Goal: Task Accomplishment & Management: Manage account settings

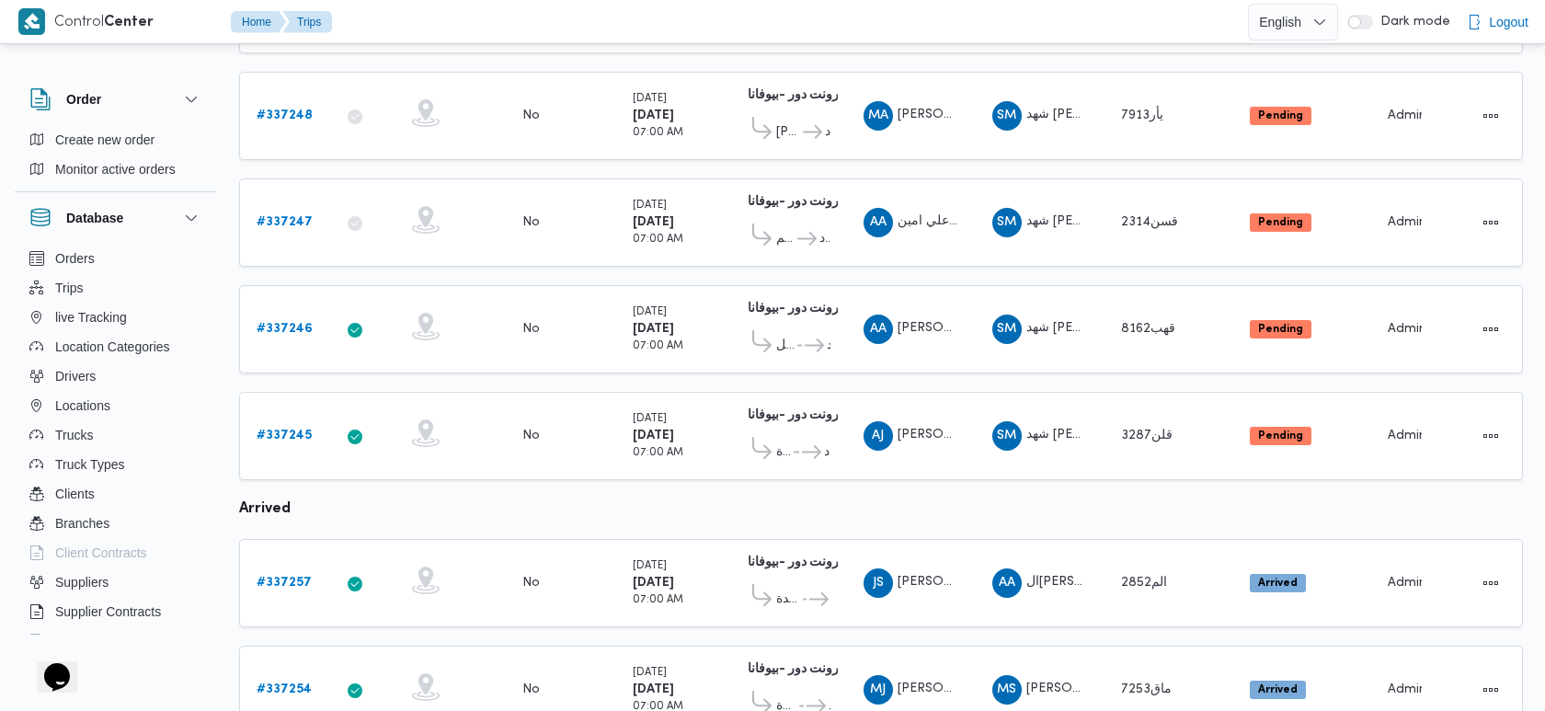
scroll to position [792, 0]
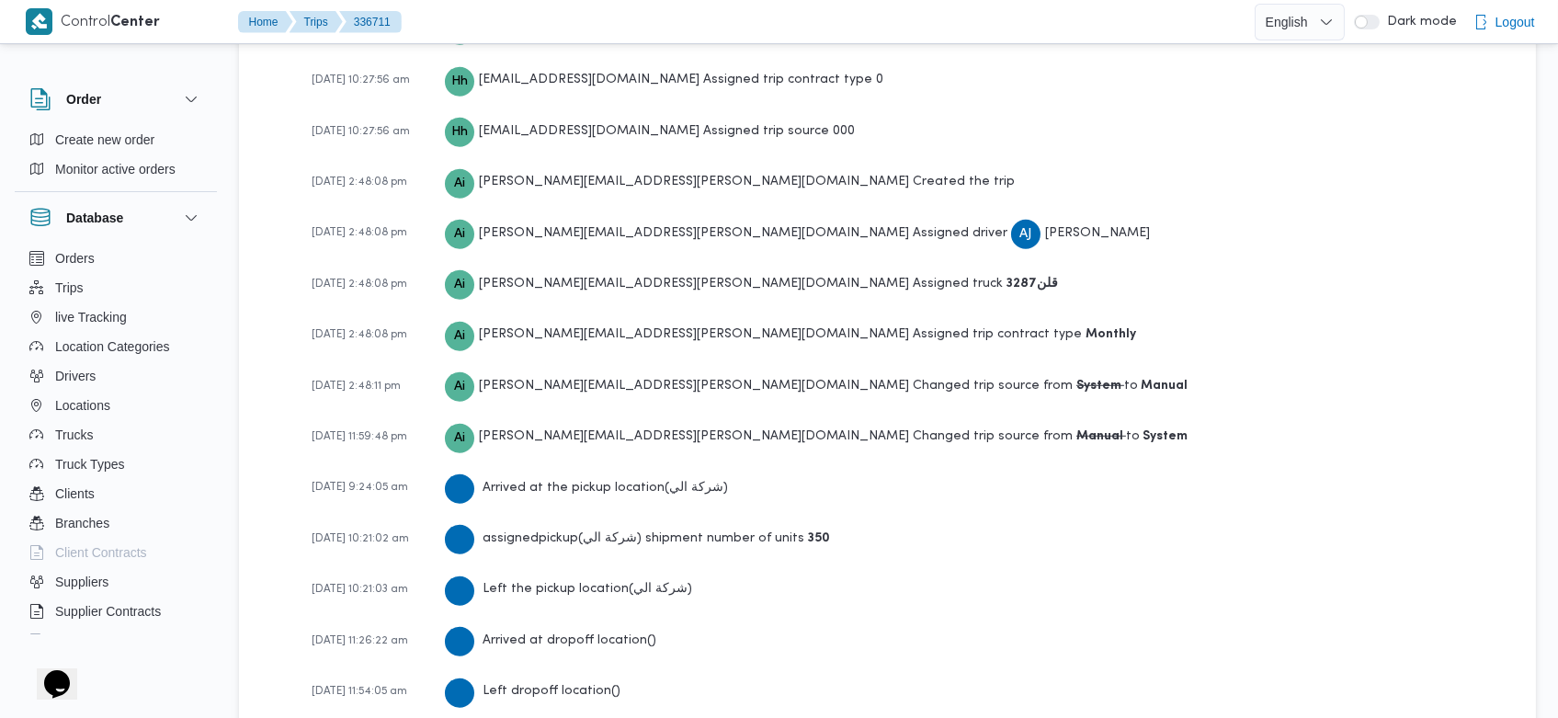
scroll to position [3092, 0]
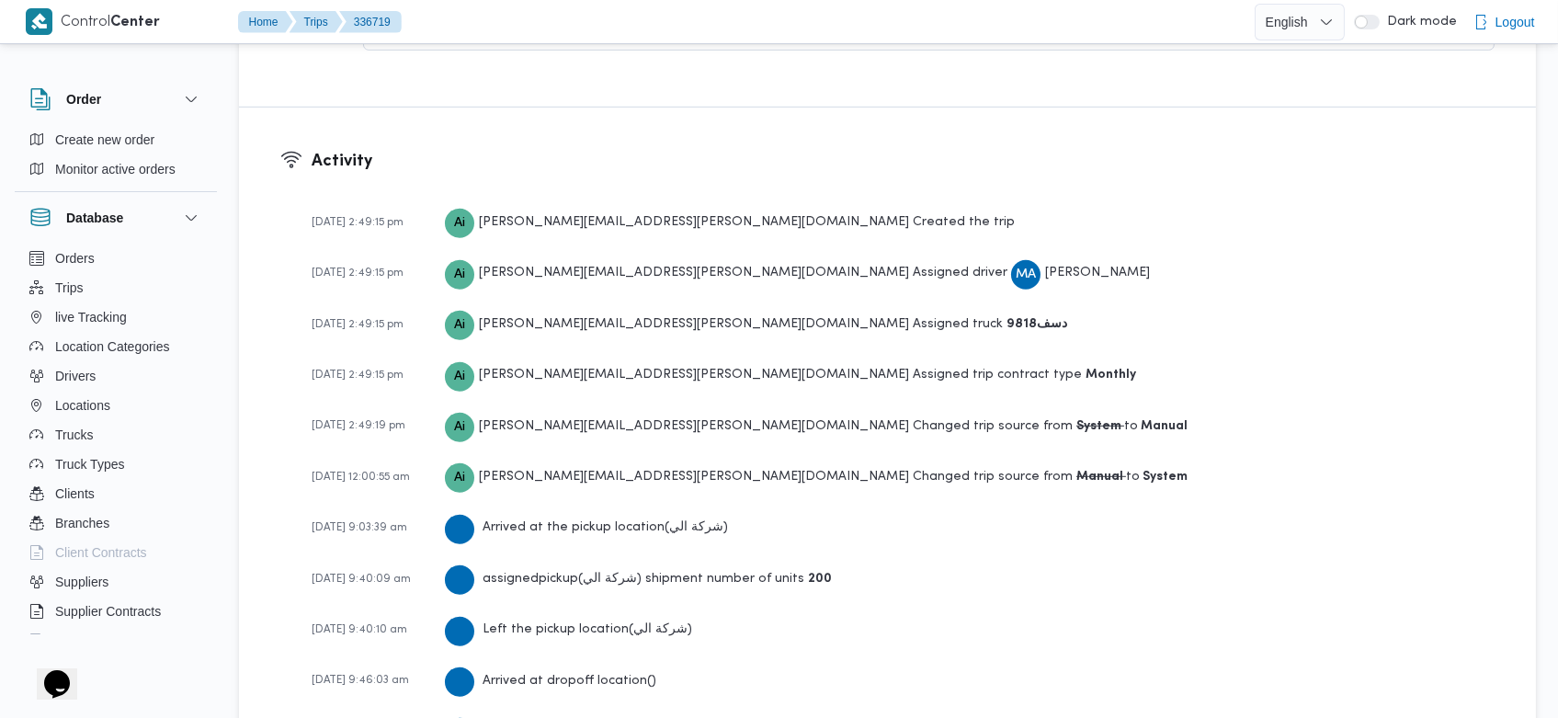
scroll to position [2731, 0]
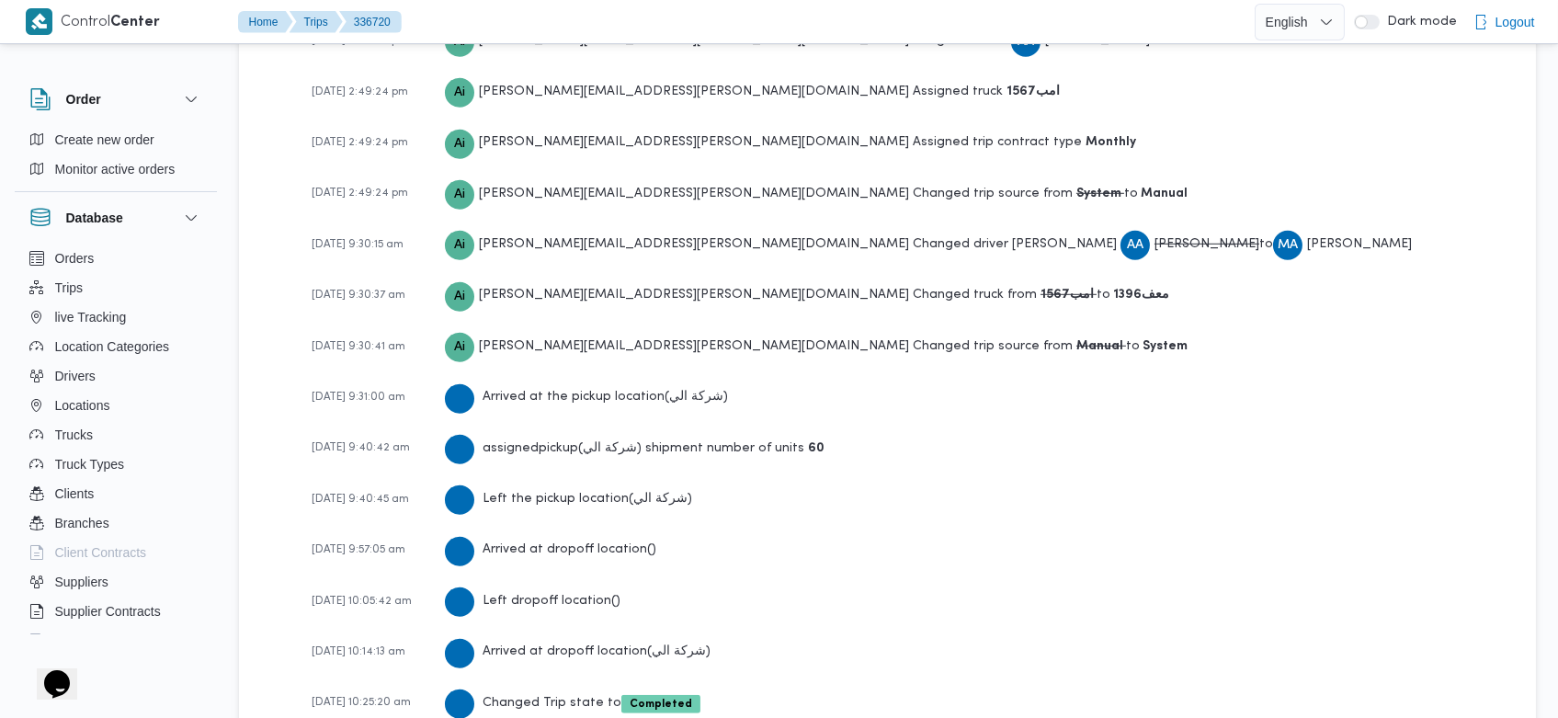
scroll to position [2939, 0]
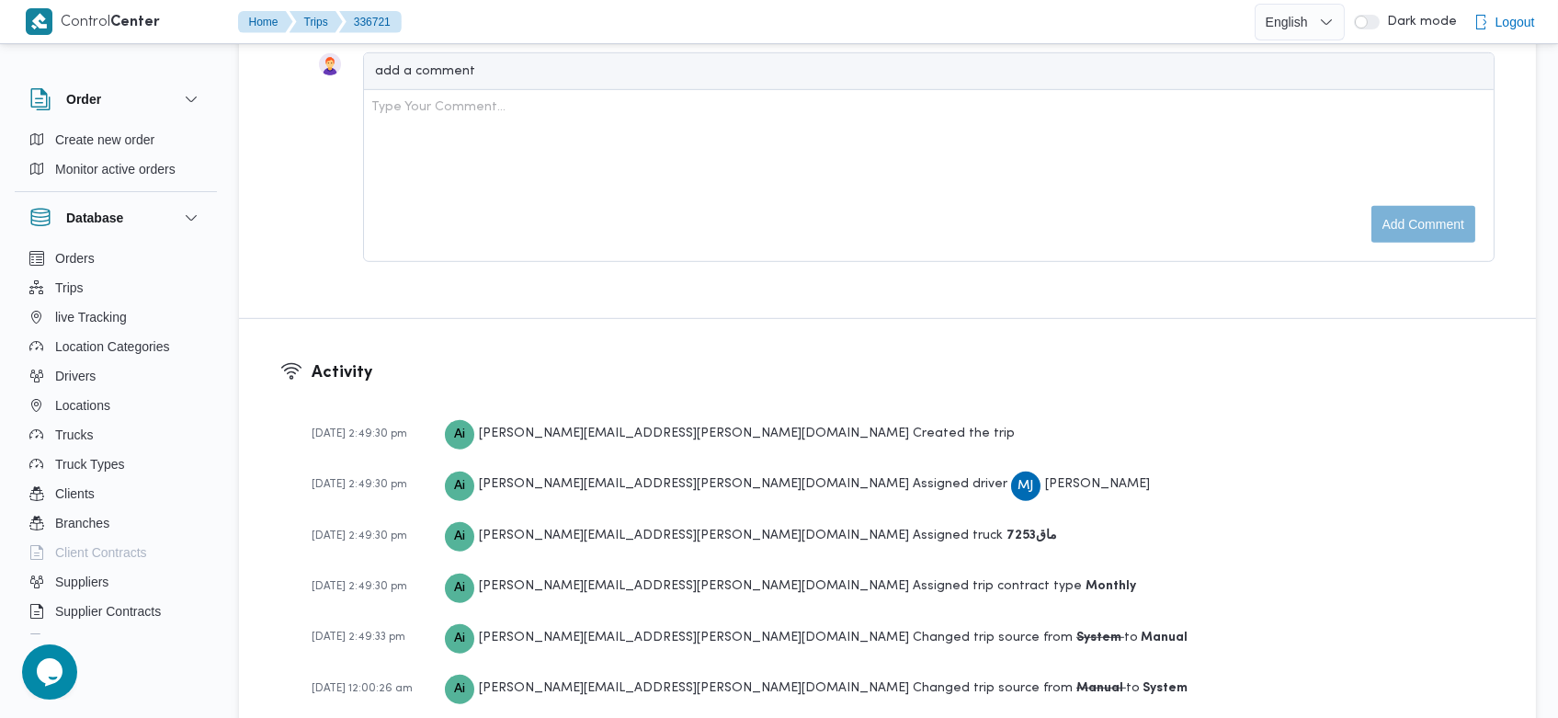
scroll to position [2729, 0]
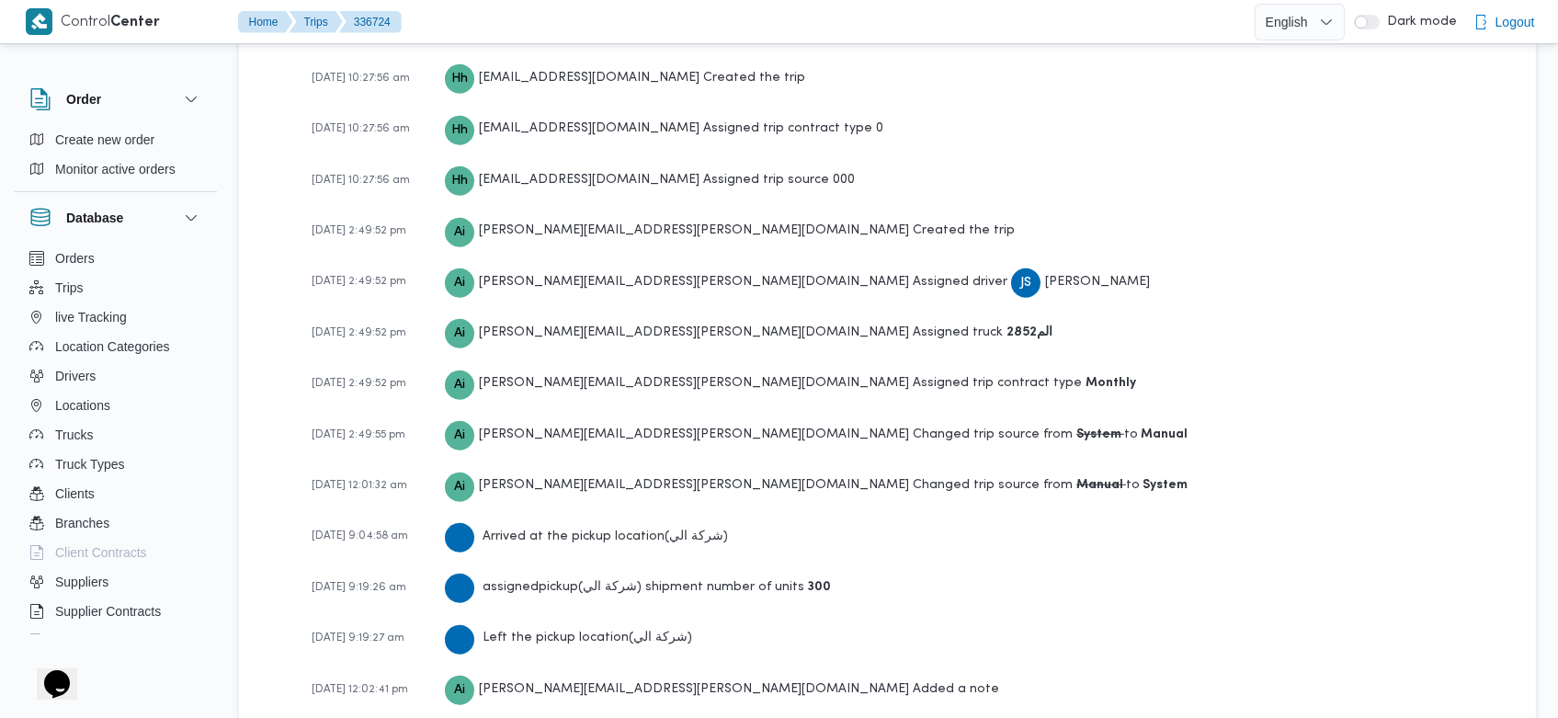
scroll to position [3040, 0]
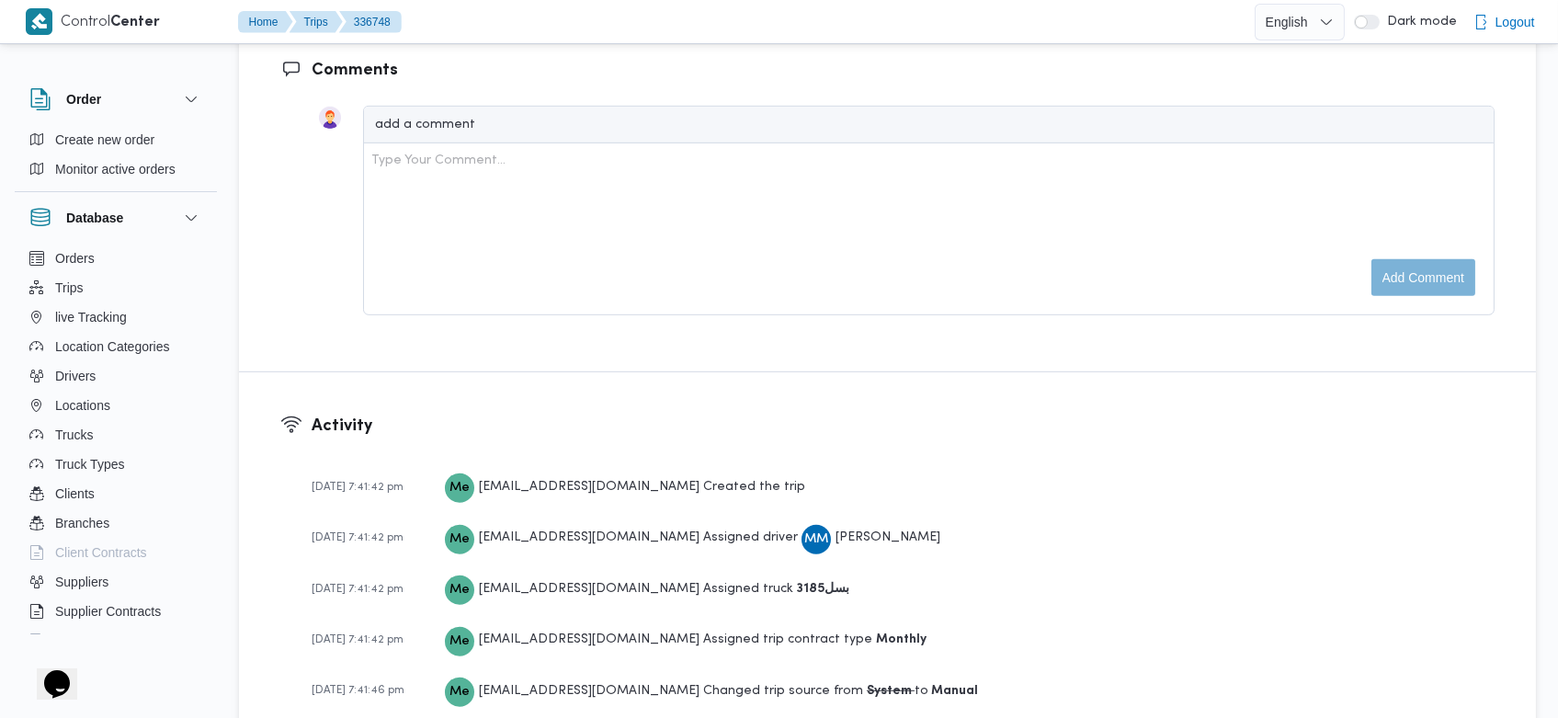
scroll to position [2717, 0]
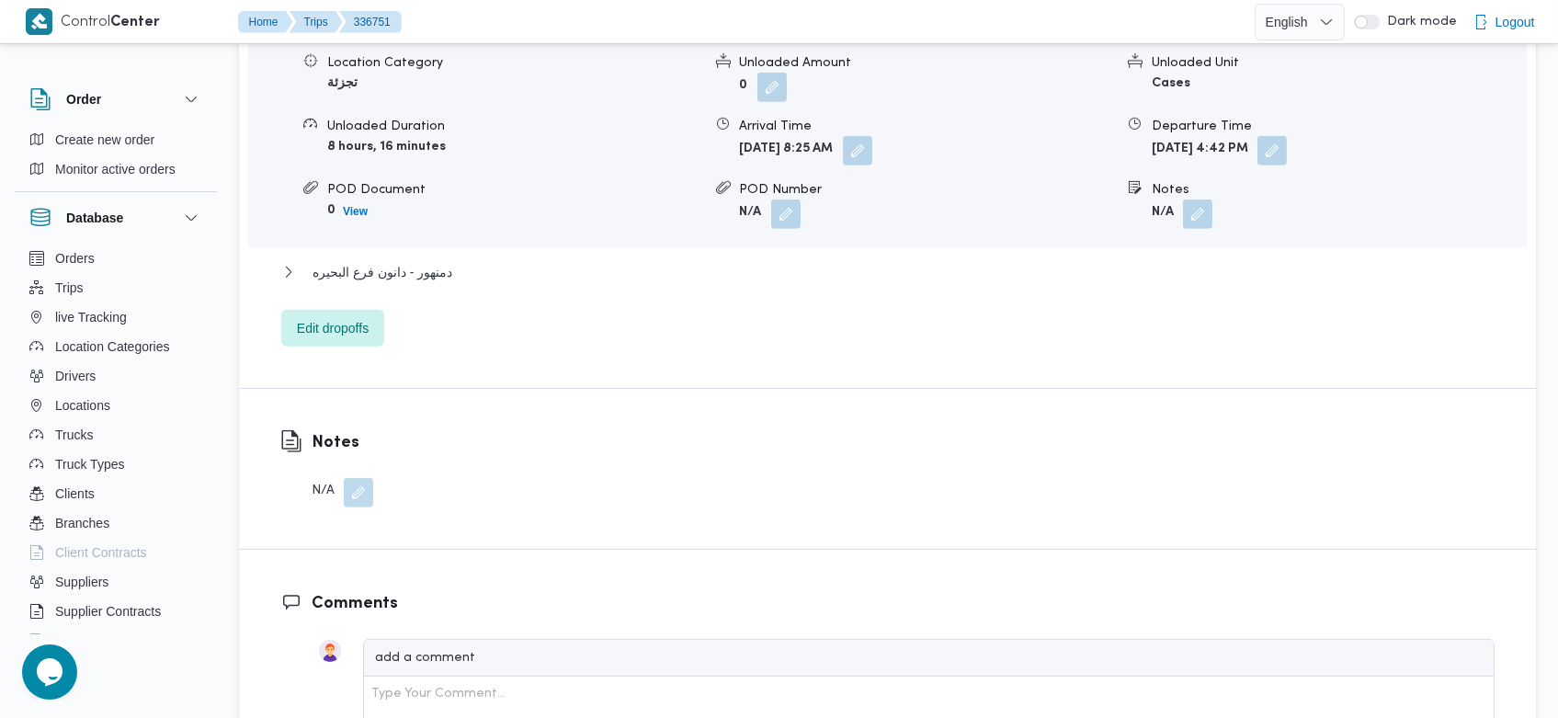
scroll to position [2717, 0]
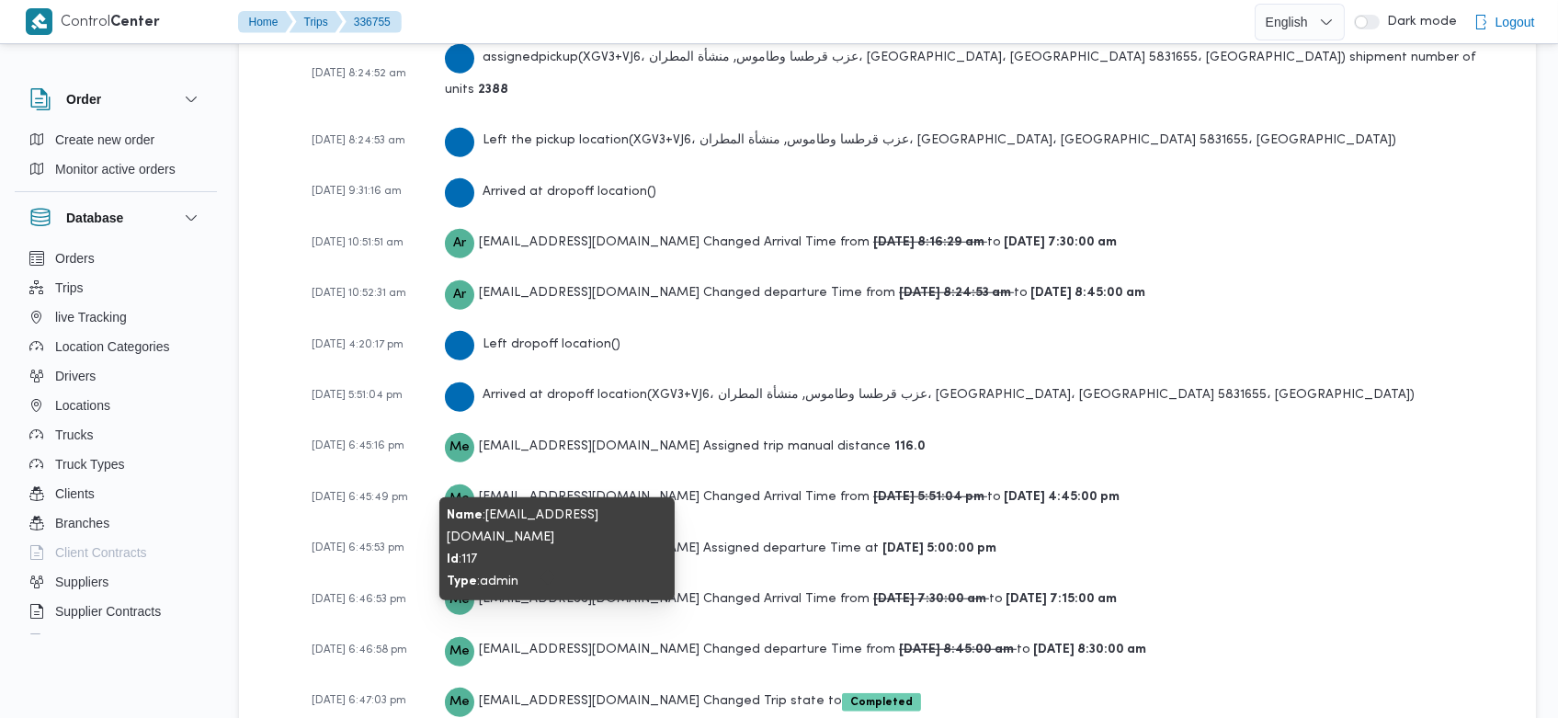
scroll to position [3028, 0]
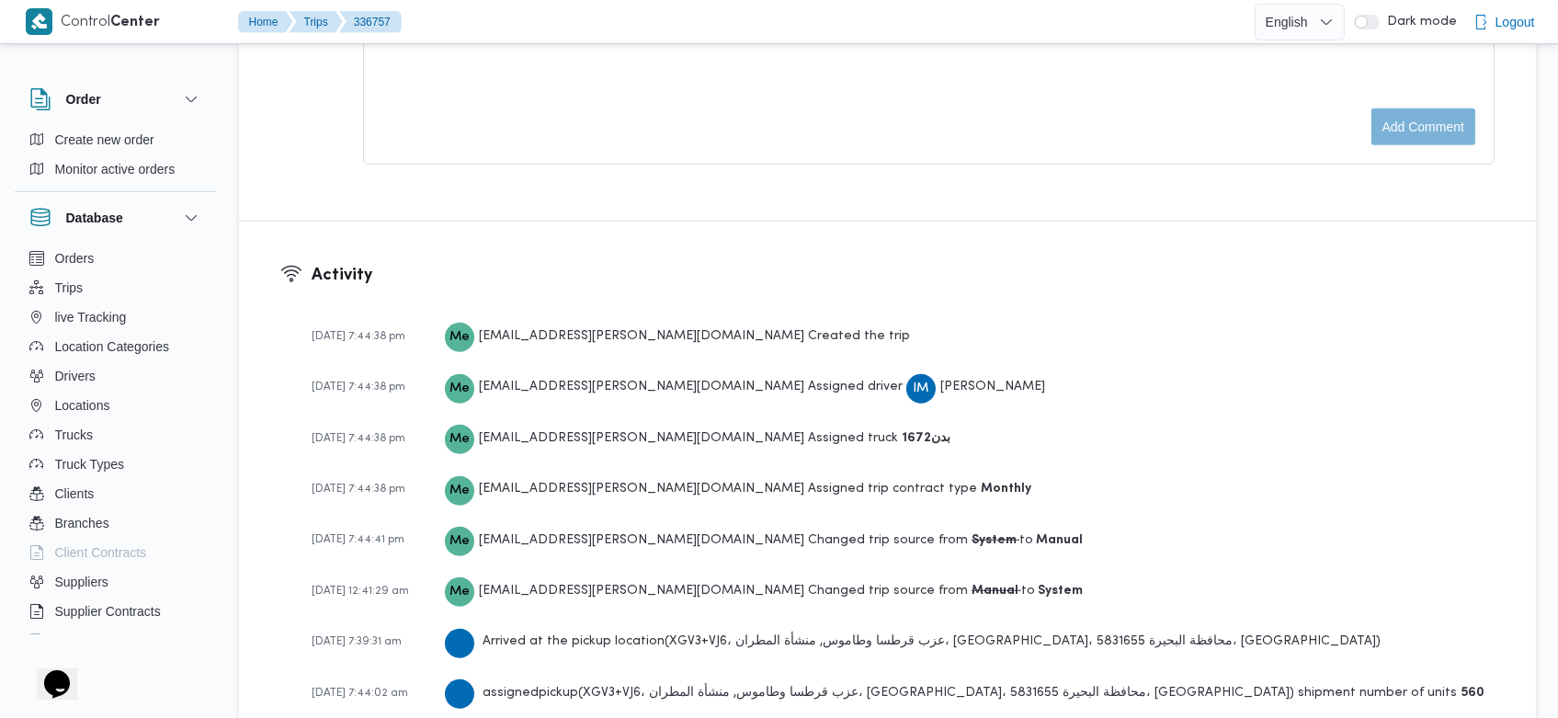
scroll to position [2924, 0]
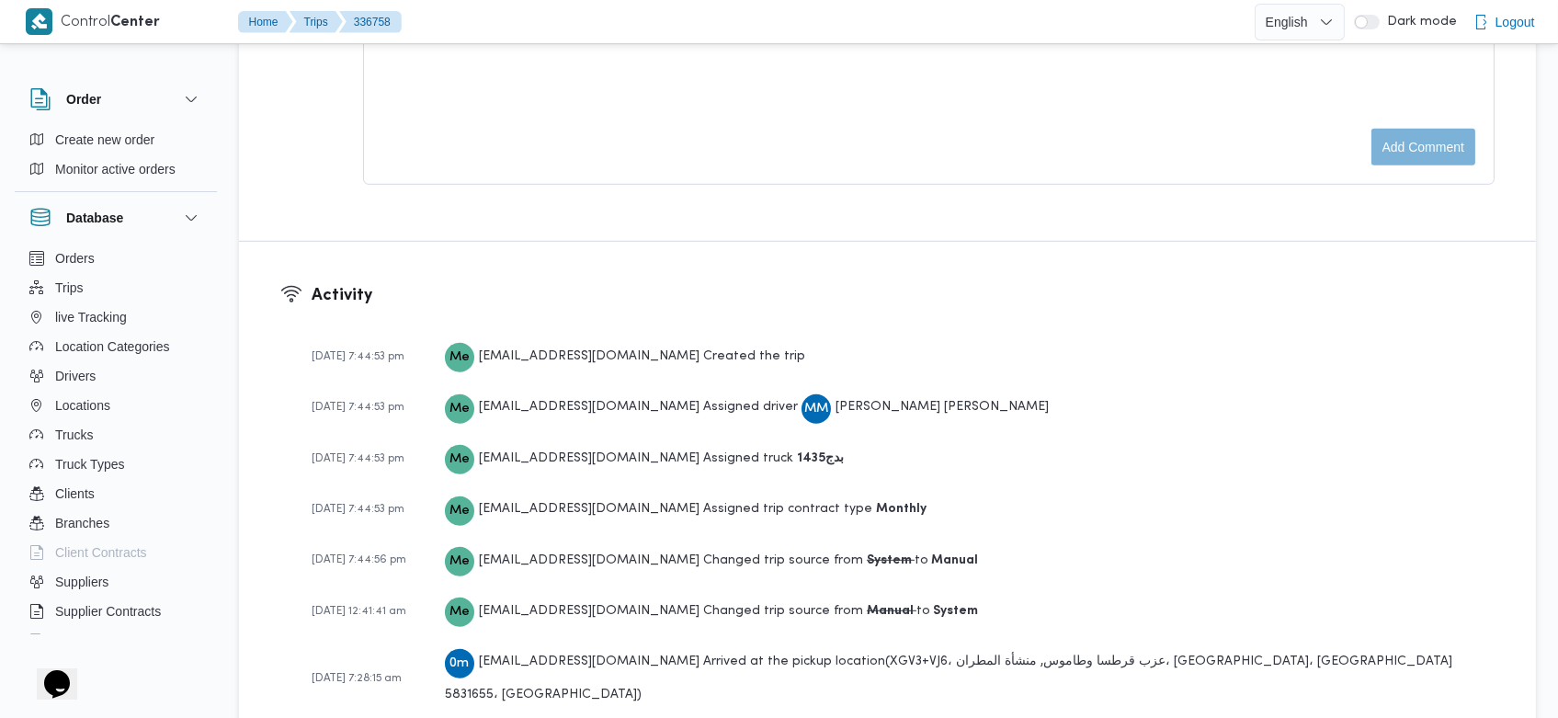
scroll to position [2977, 0]
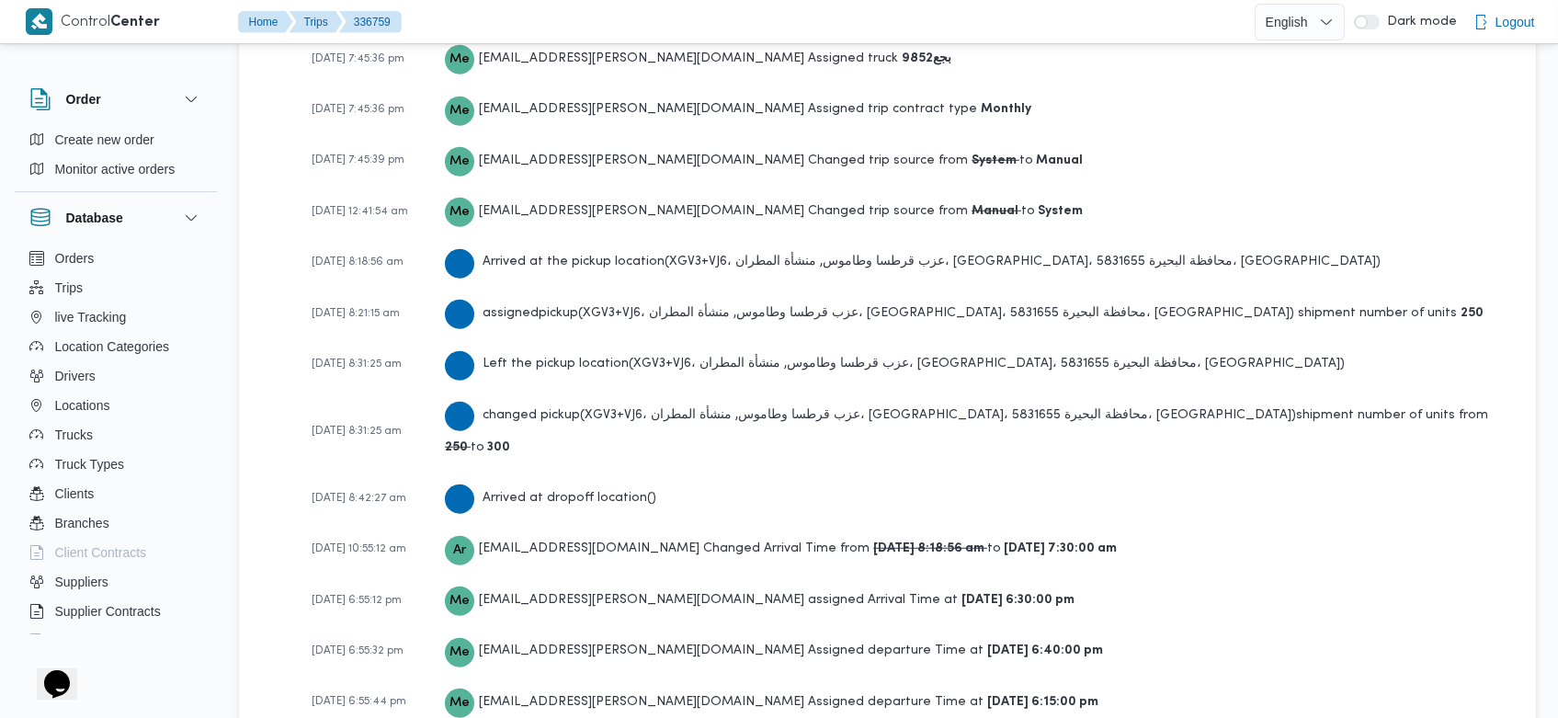
scroll to position [2902, 0]
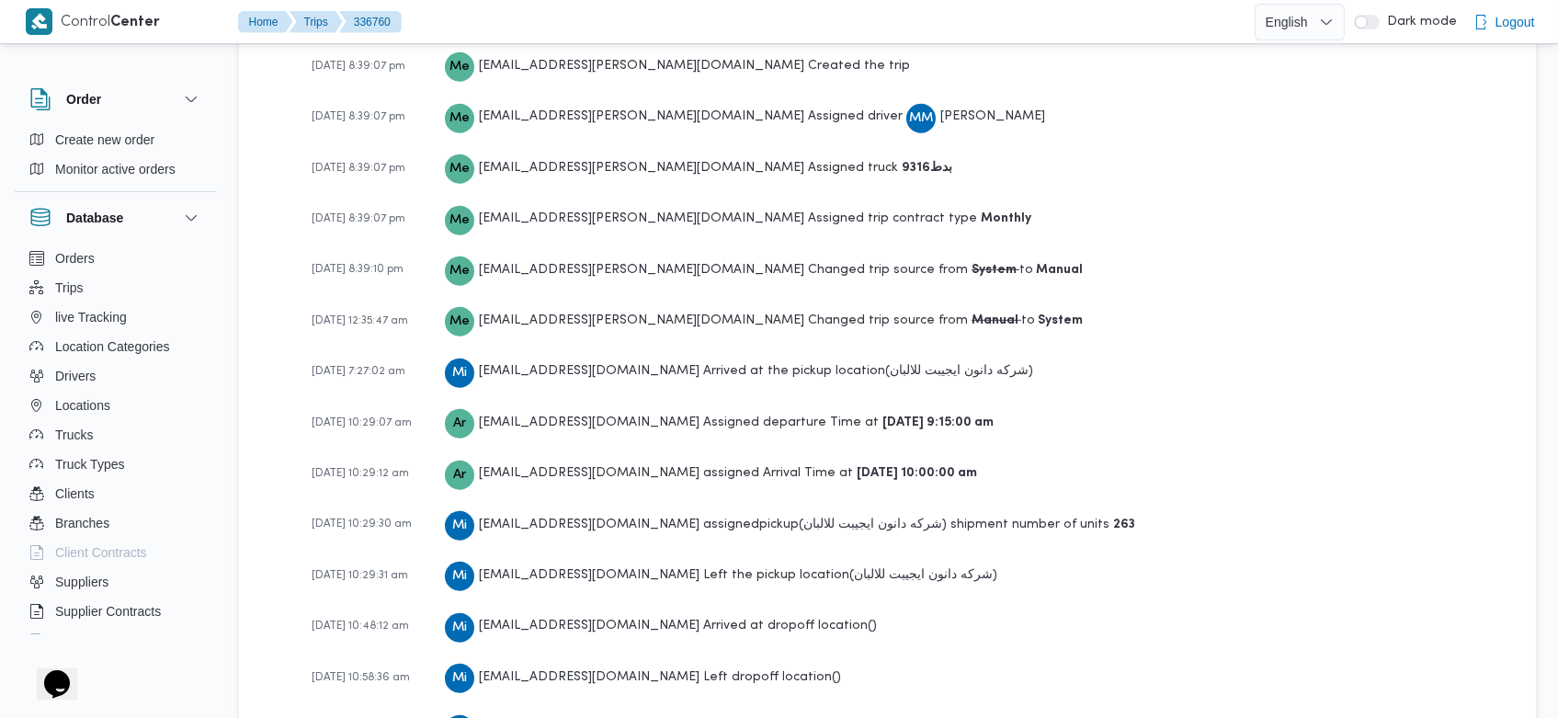
scroll to position [3029, 0]
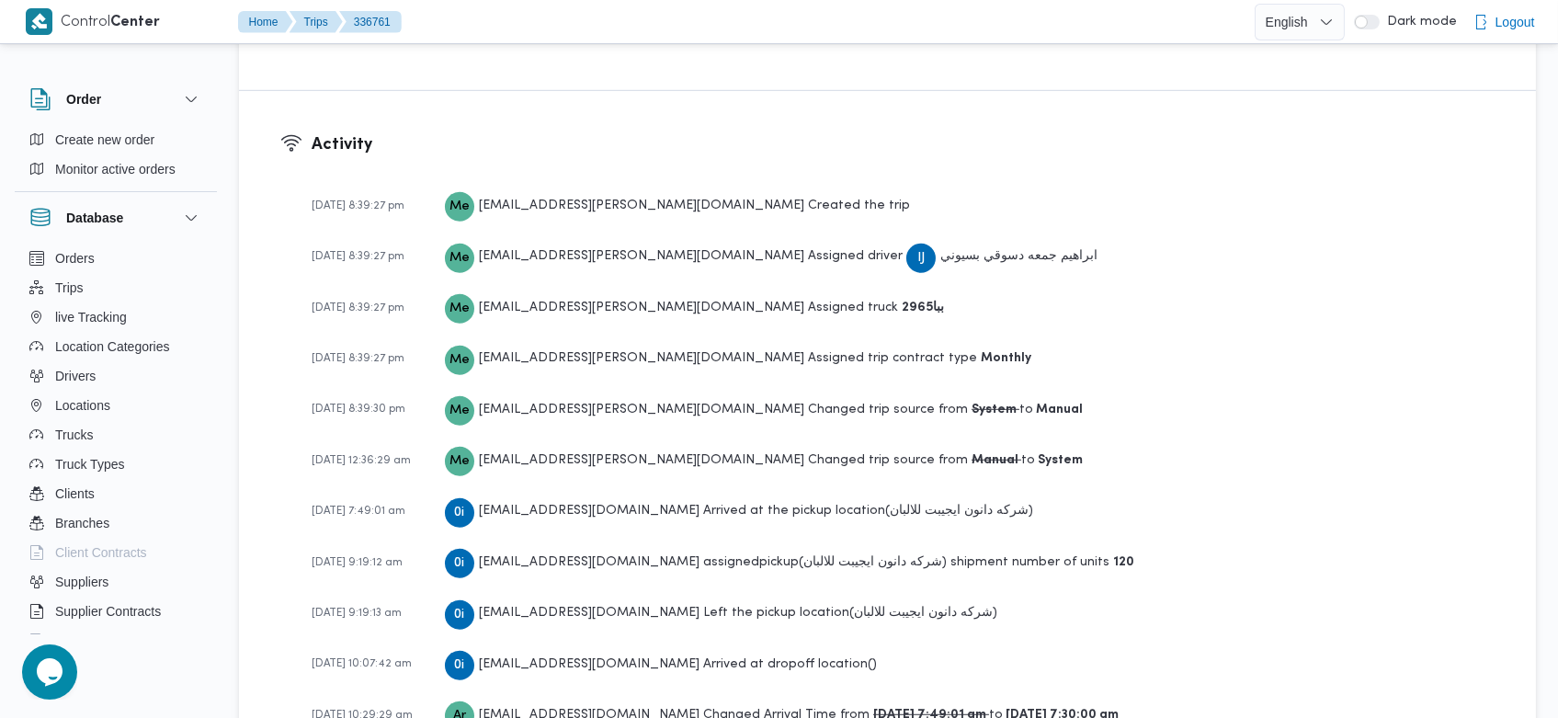
scroll to position [2821, 0]
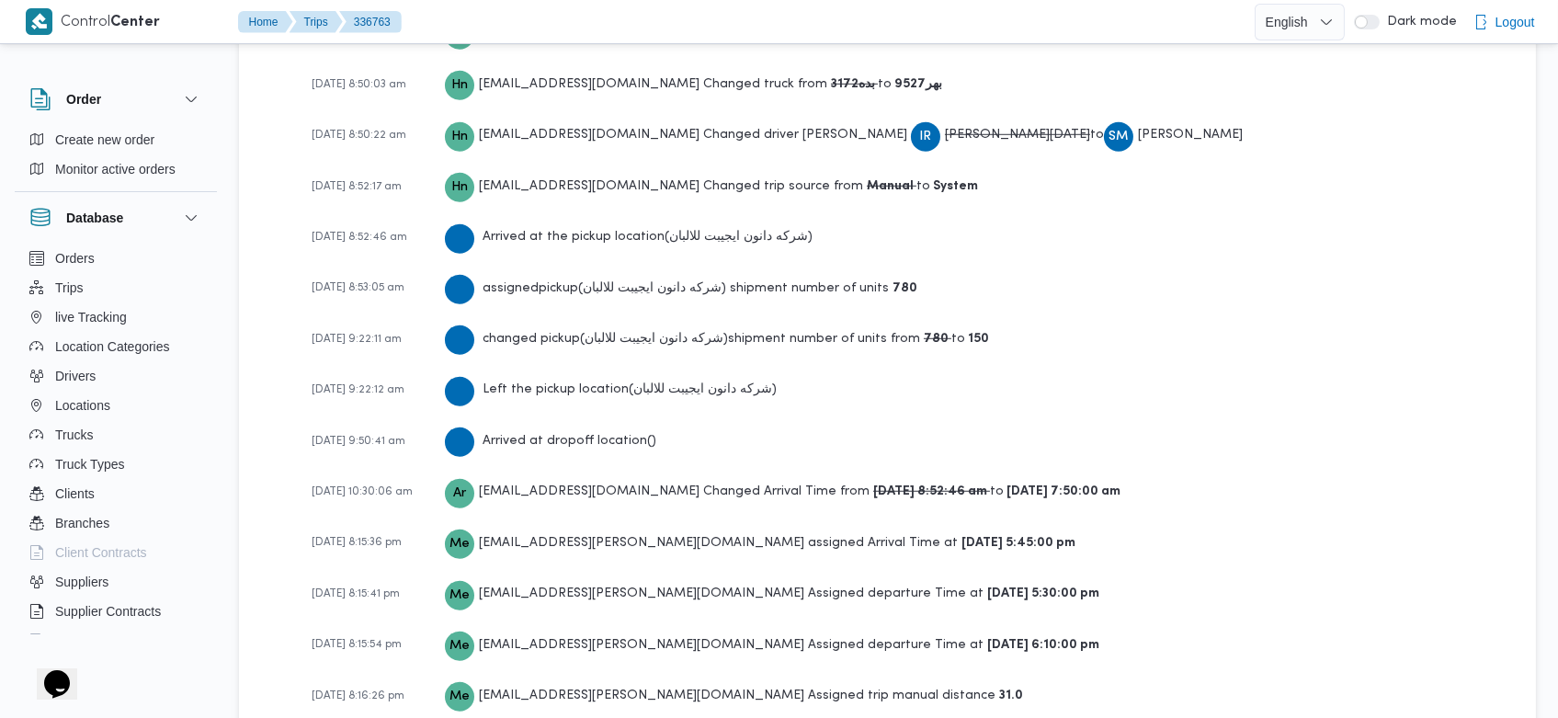
scroll to position [3029, 0]
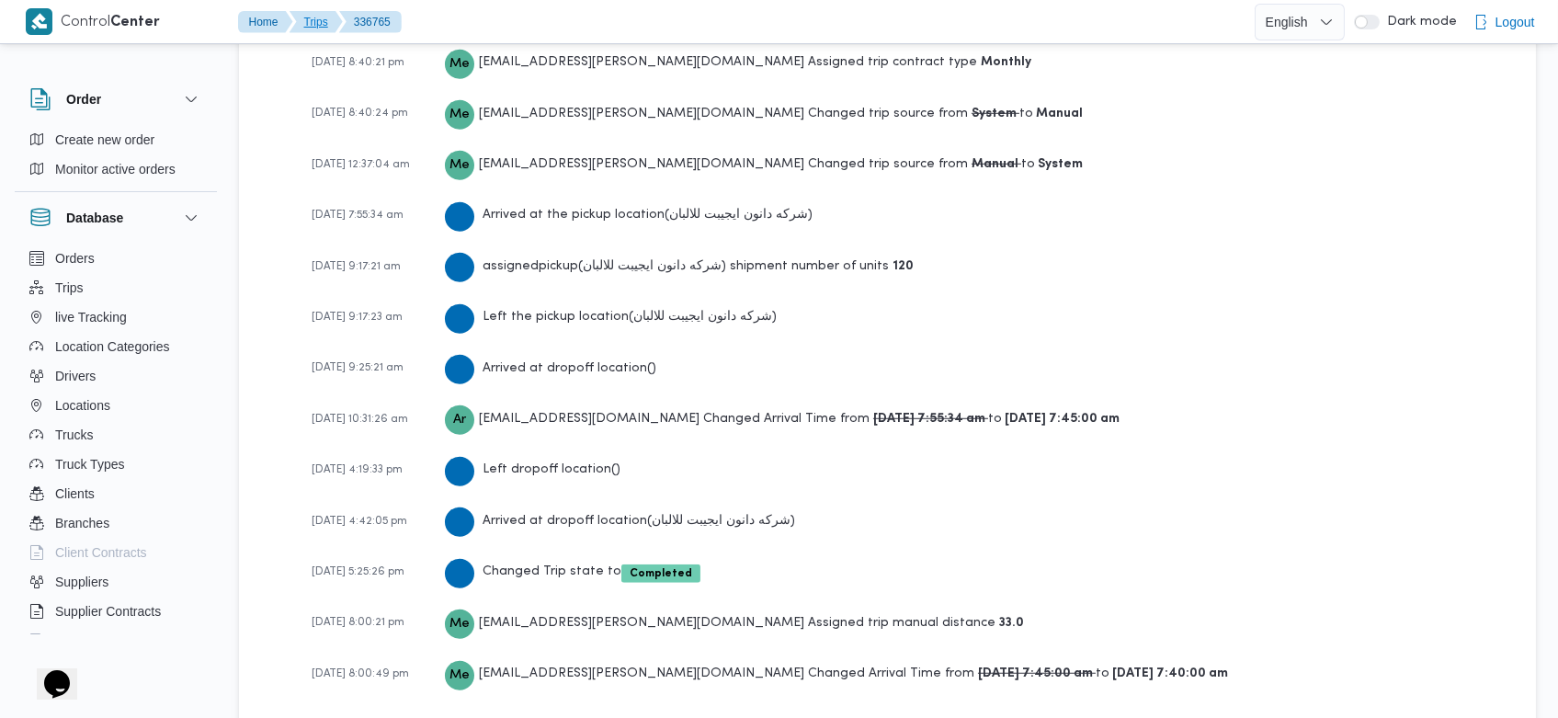
scroll to position [2820, 0]
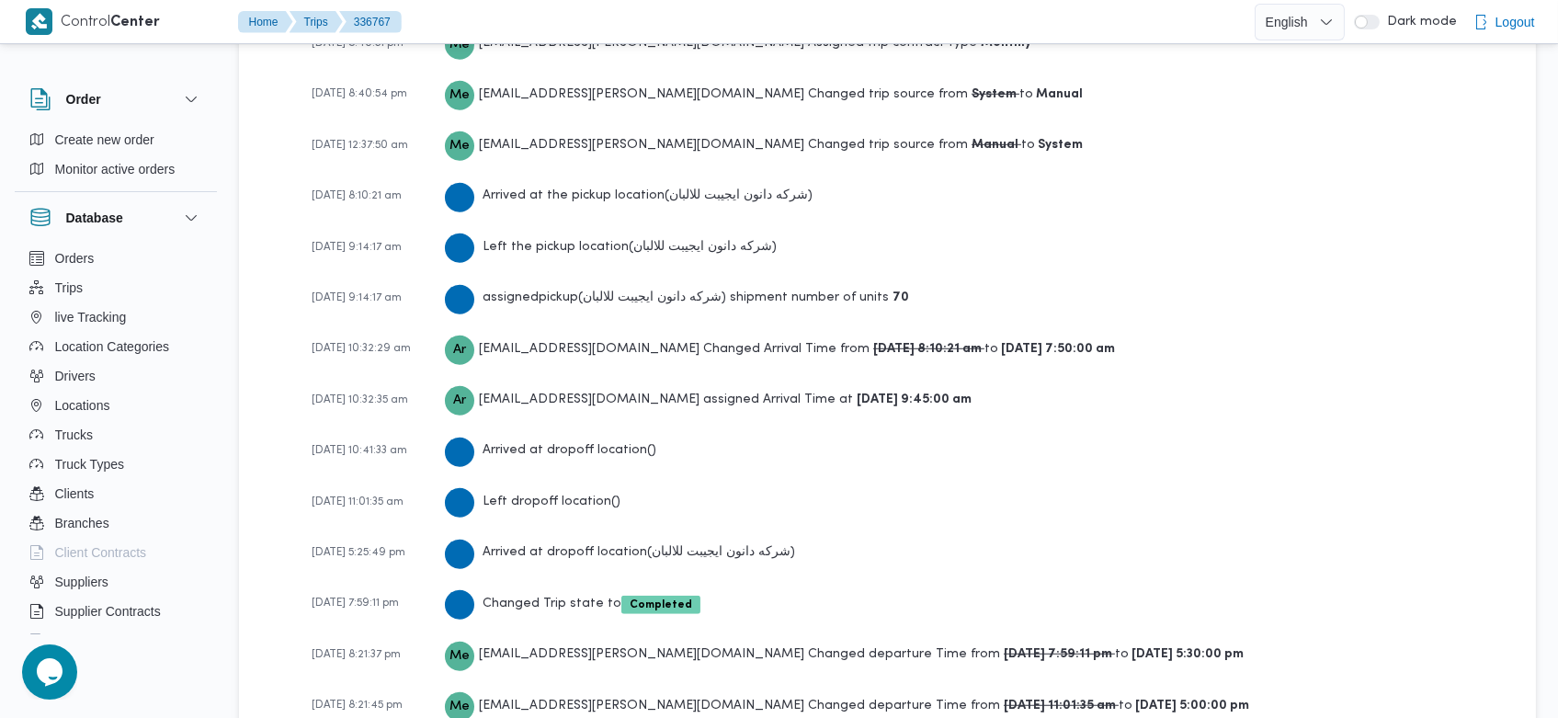
scroll to position [2924, 0]
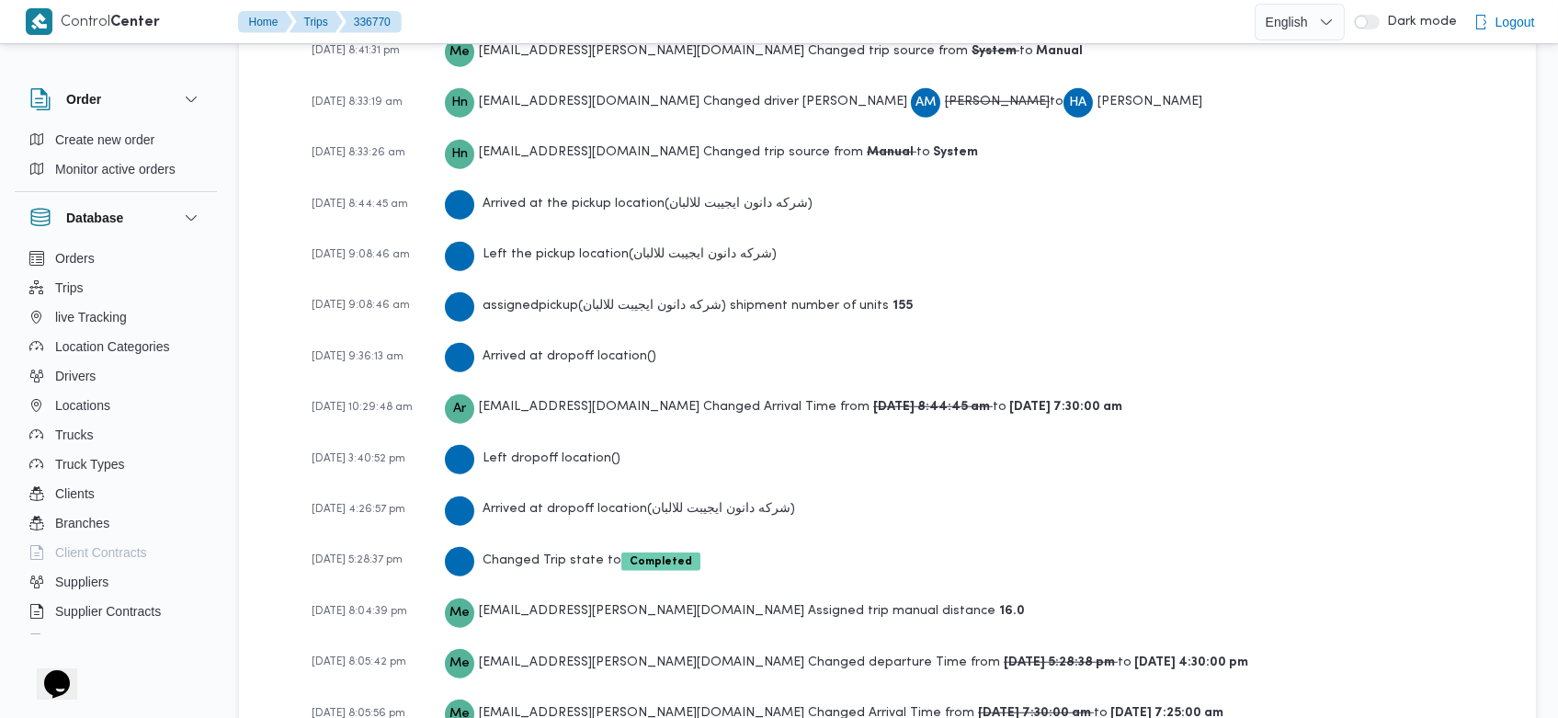
scroll to position [2924, 0]
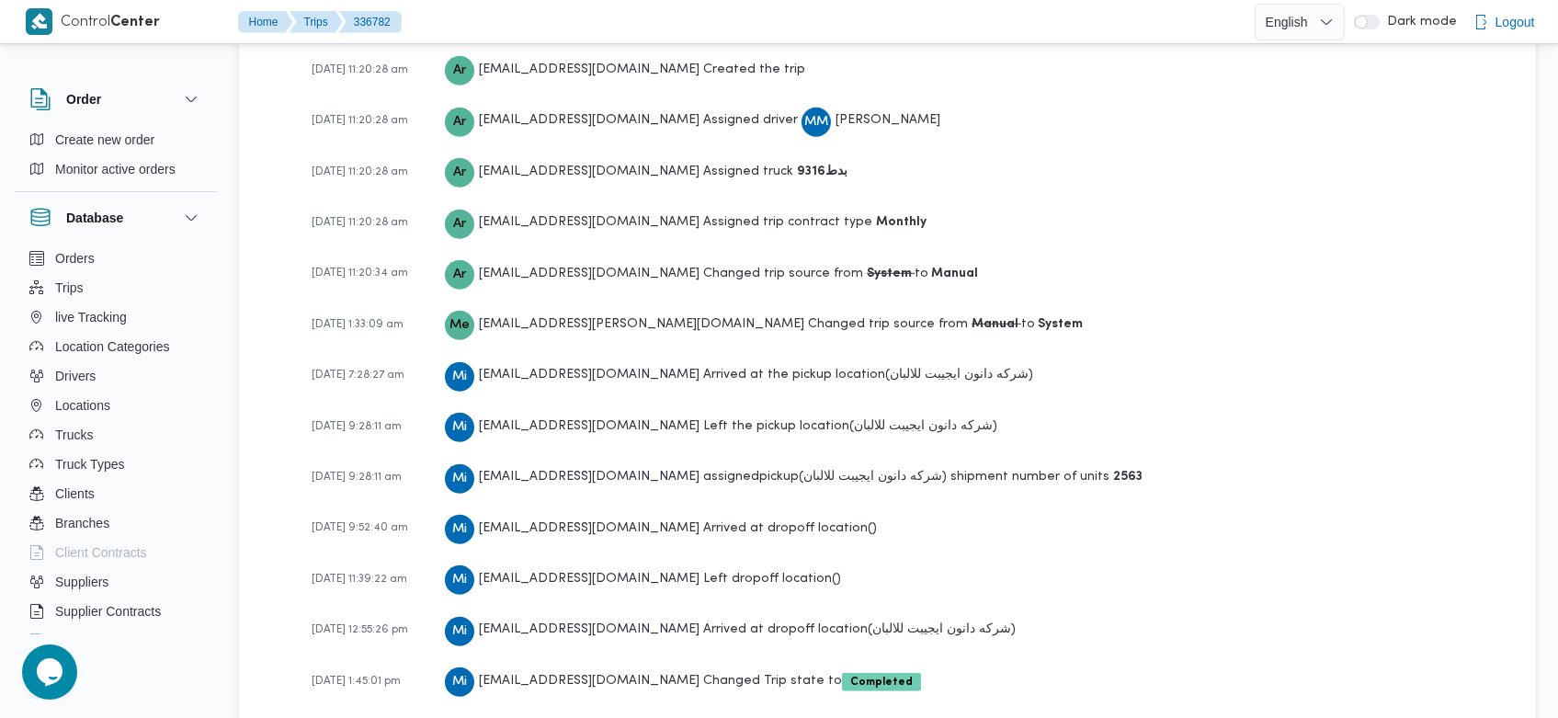
scroll to position [2873, 0]
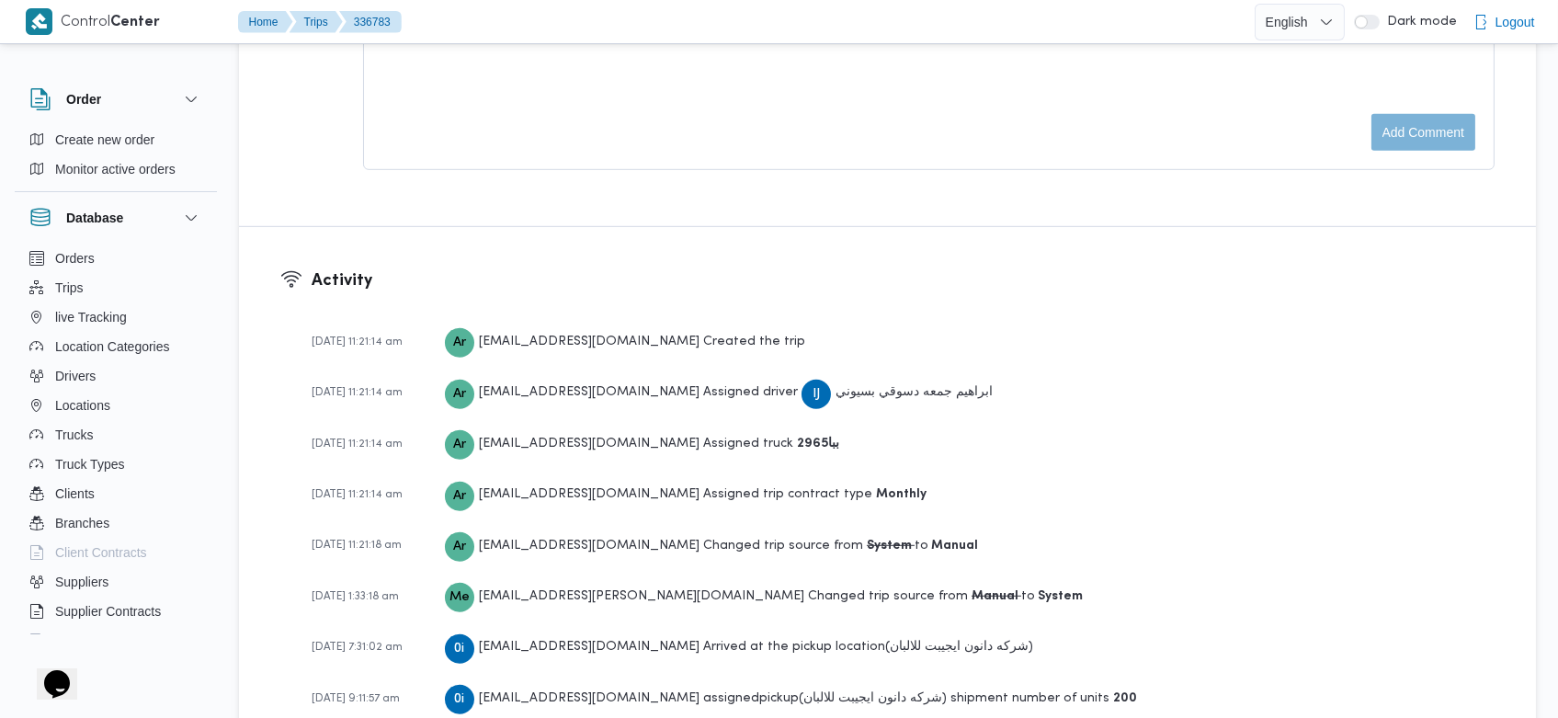
scroll to position [2717, 0]
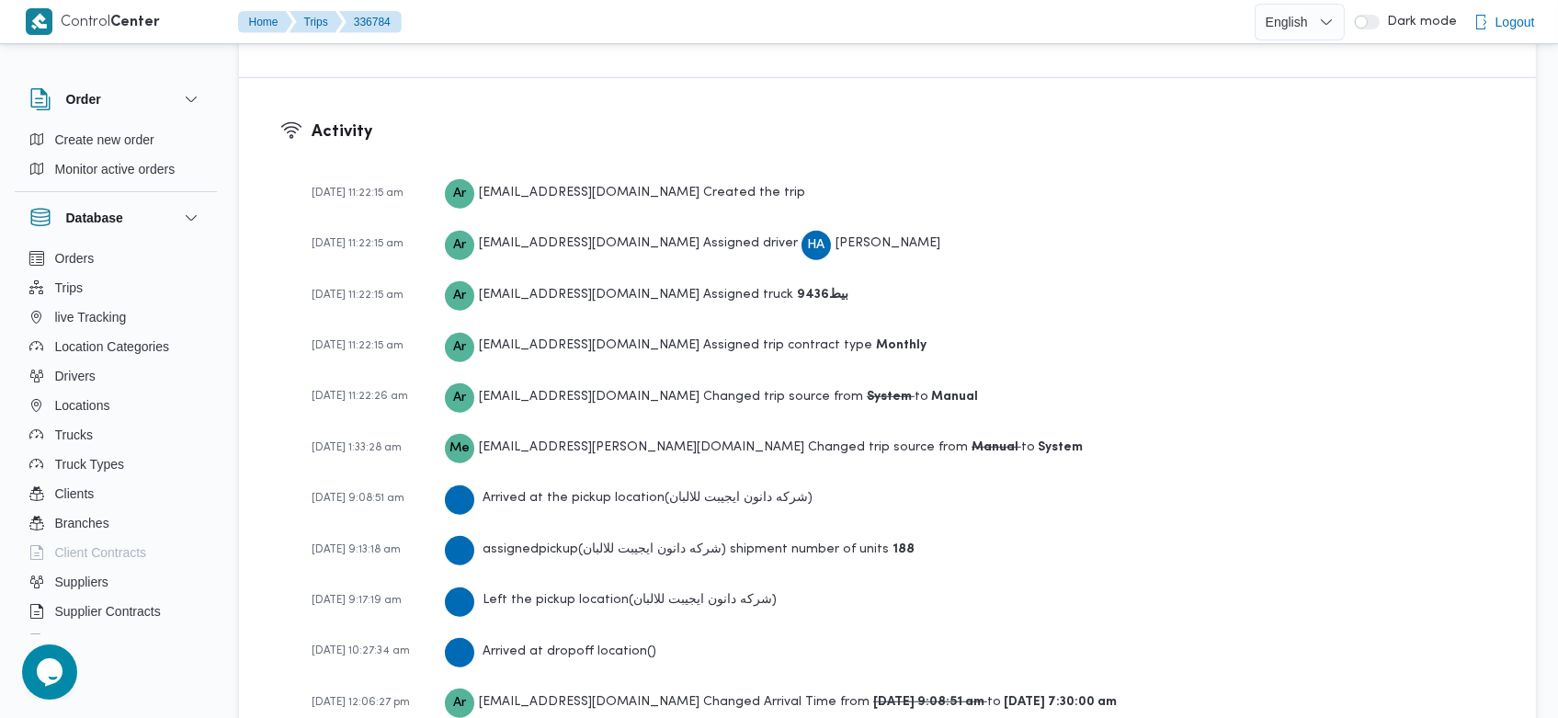
scroll to position [2768, 0]
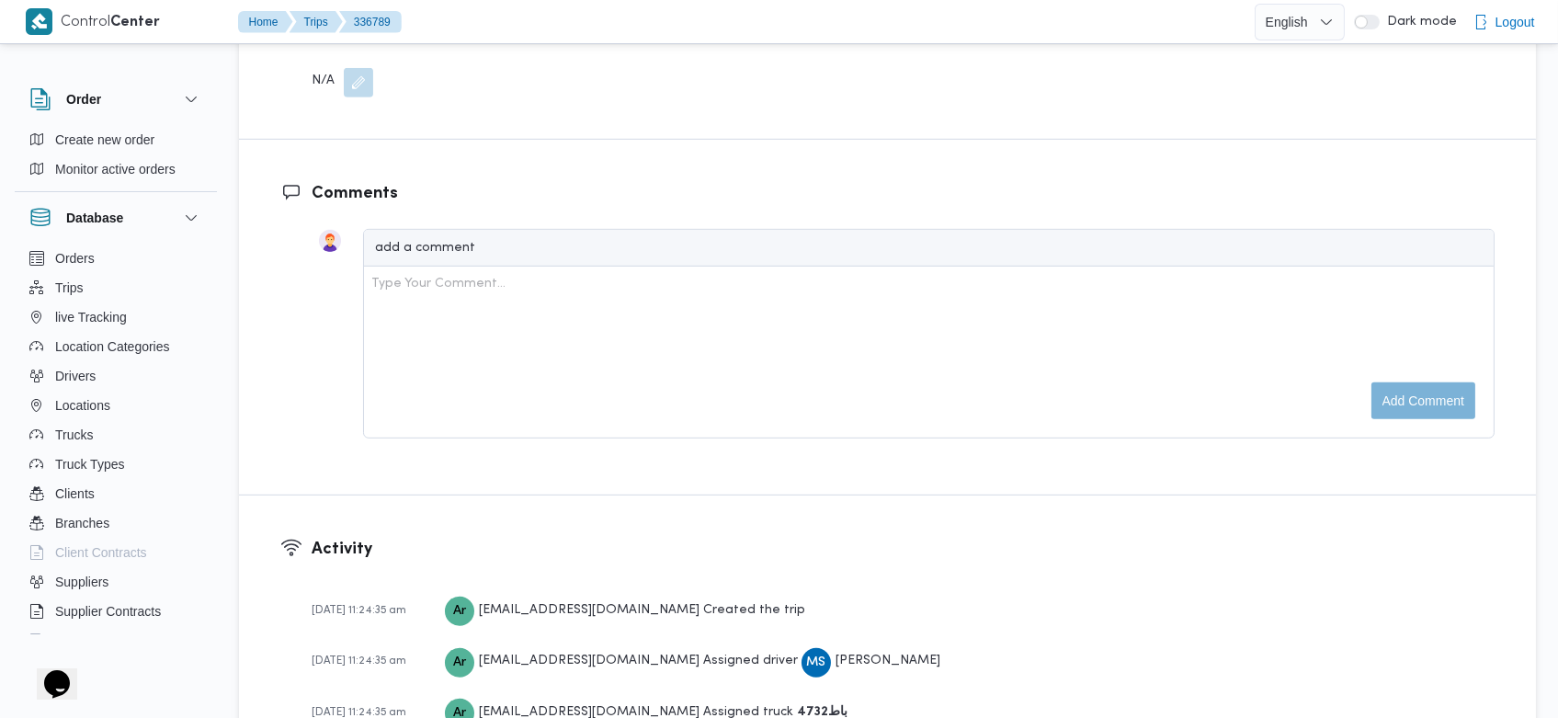
scroll to position [2977, 0]
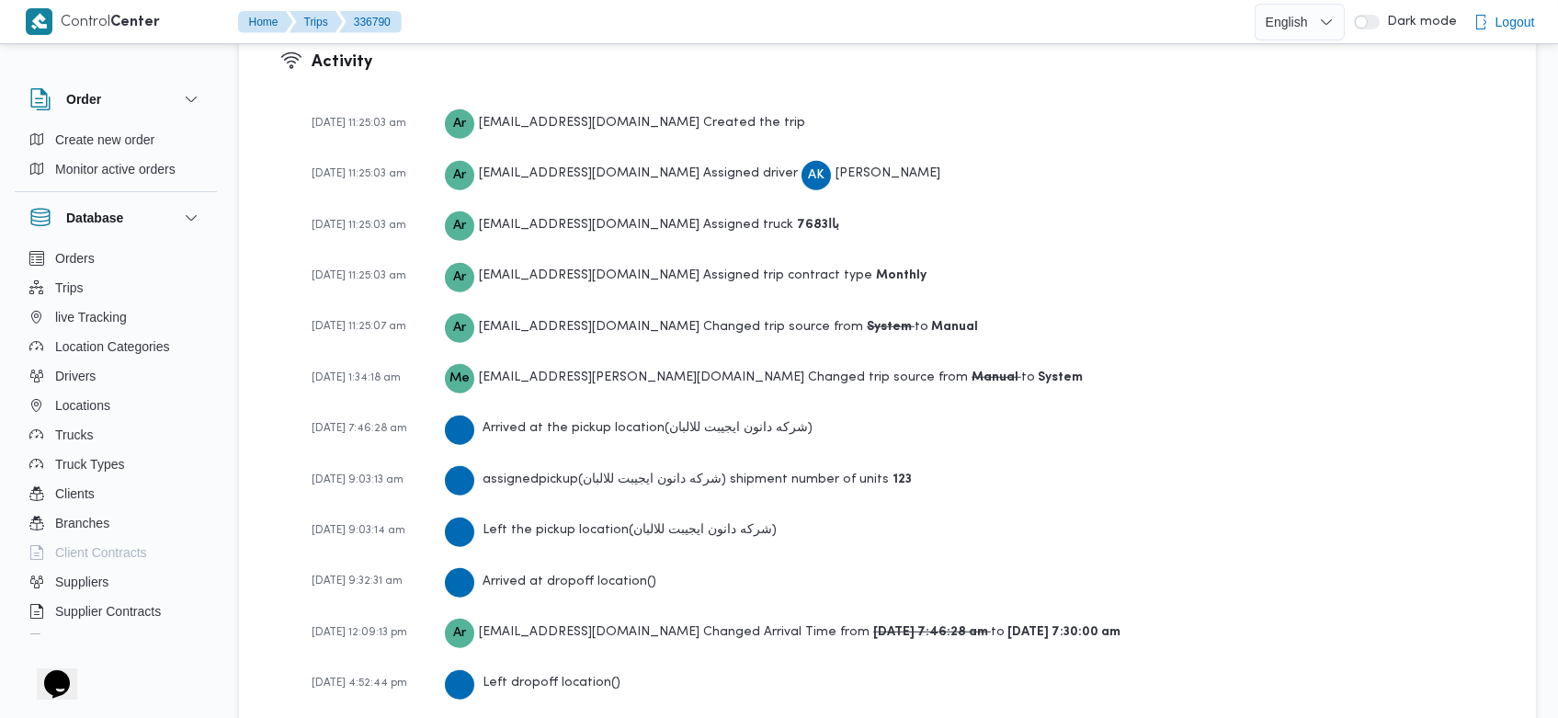
scroll to position [2768, 0]
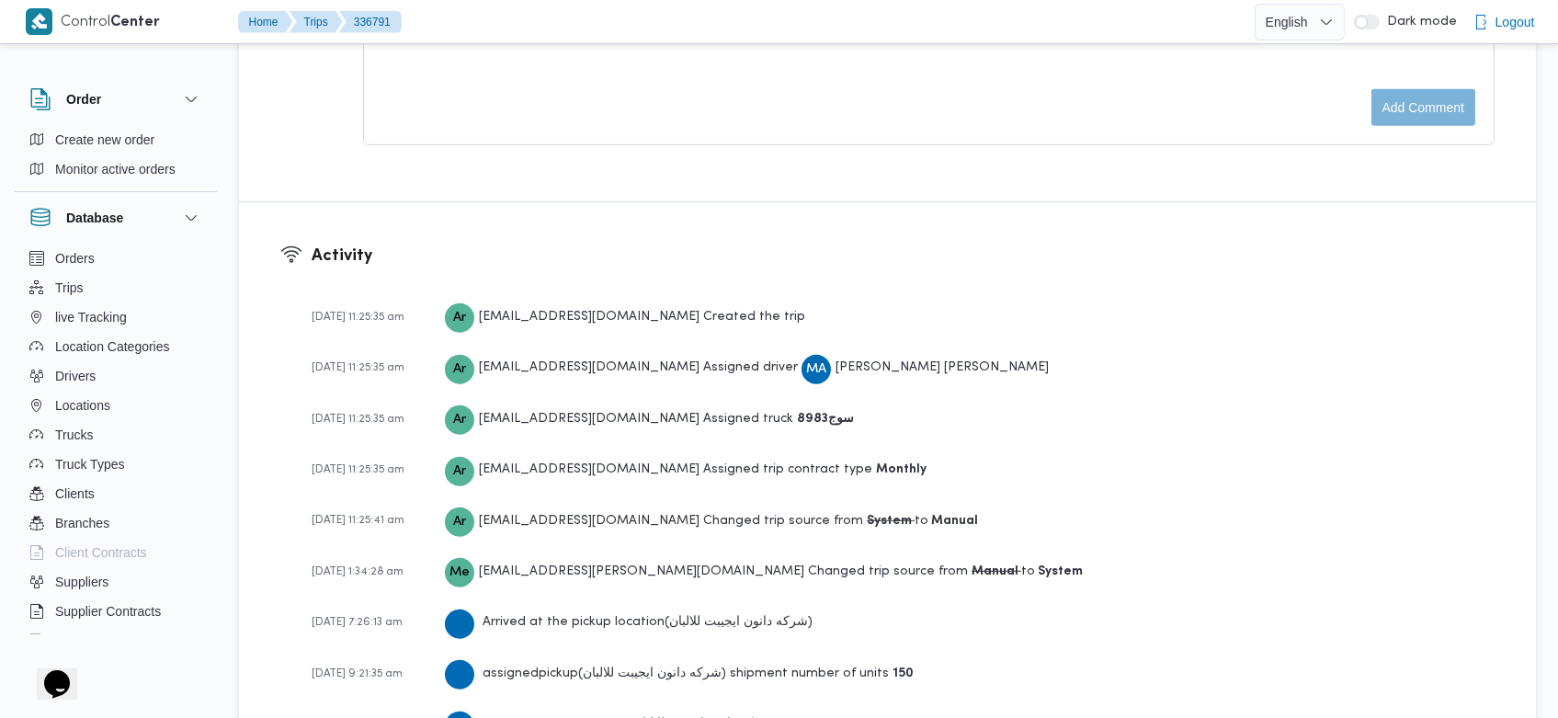
scroll to position [2768, 0]
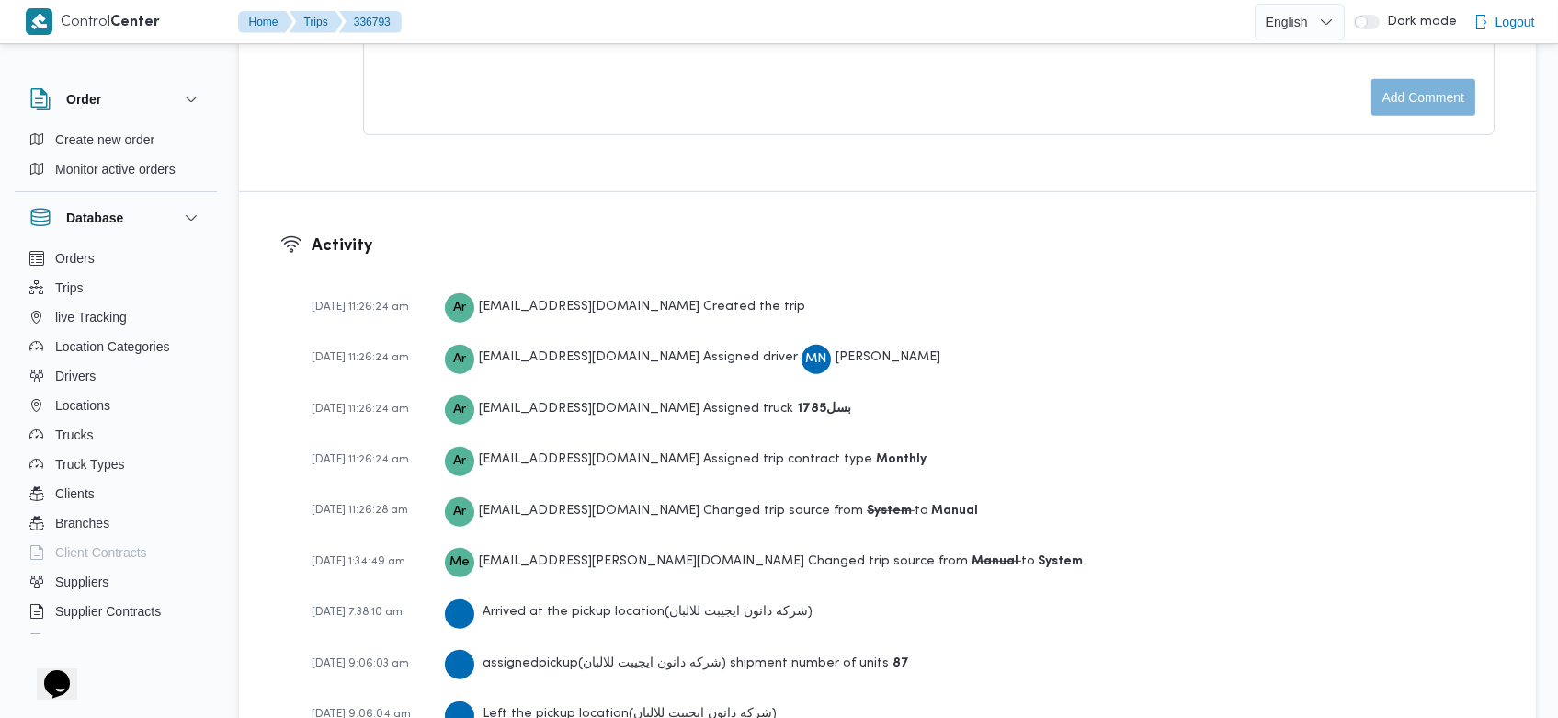
scroll to position [2821, 0]
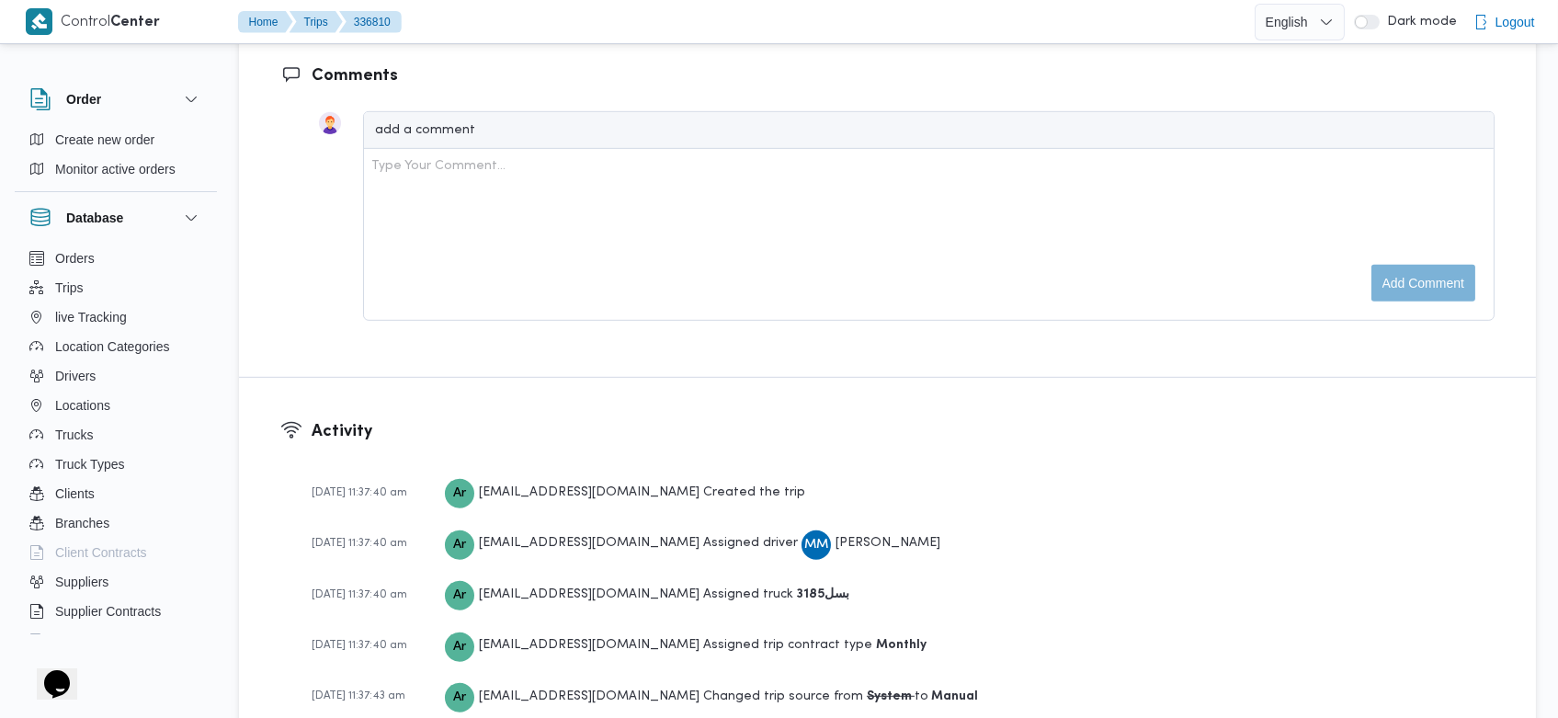
scroll to position [2717, 0]
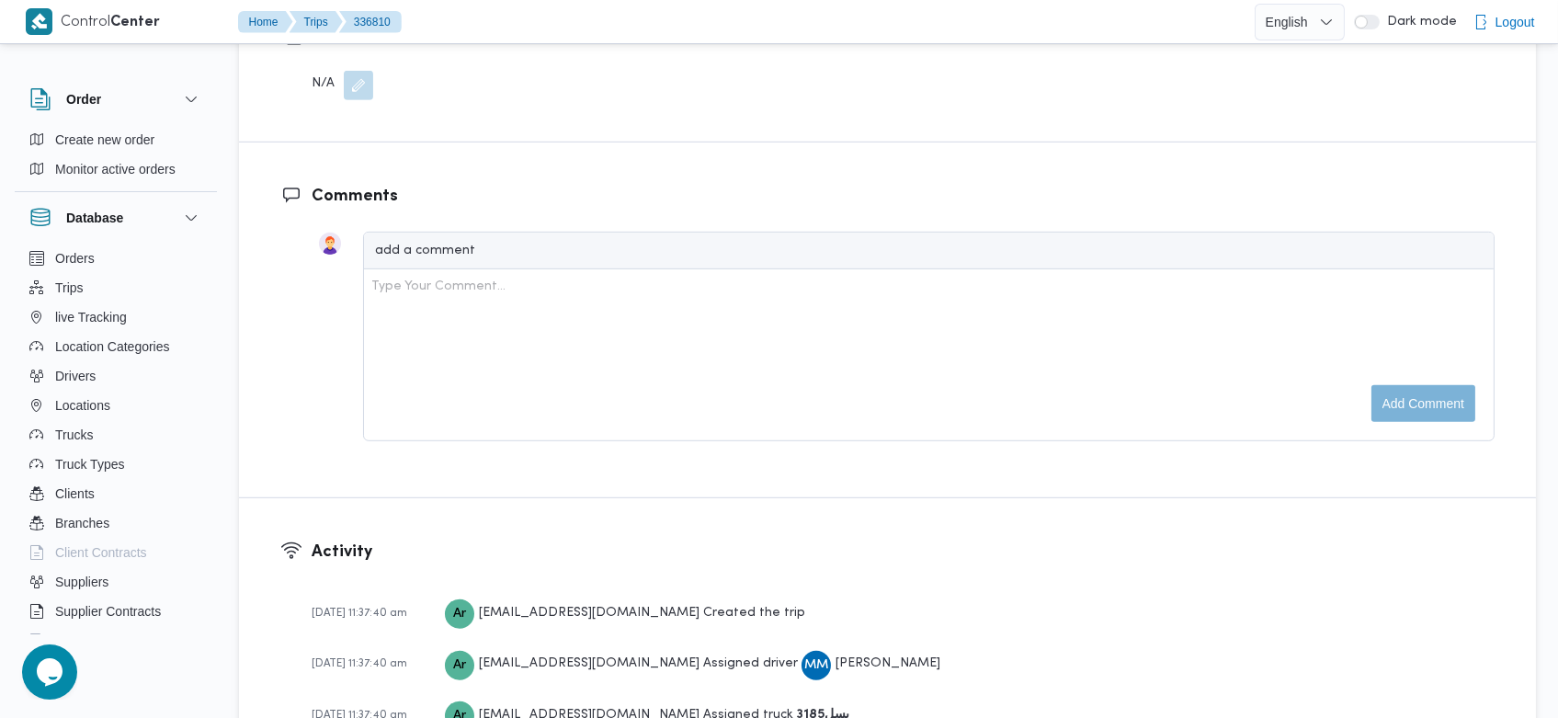
scroll to position [2717, 0]
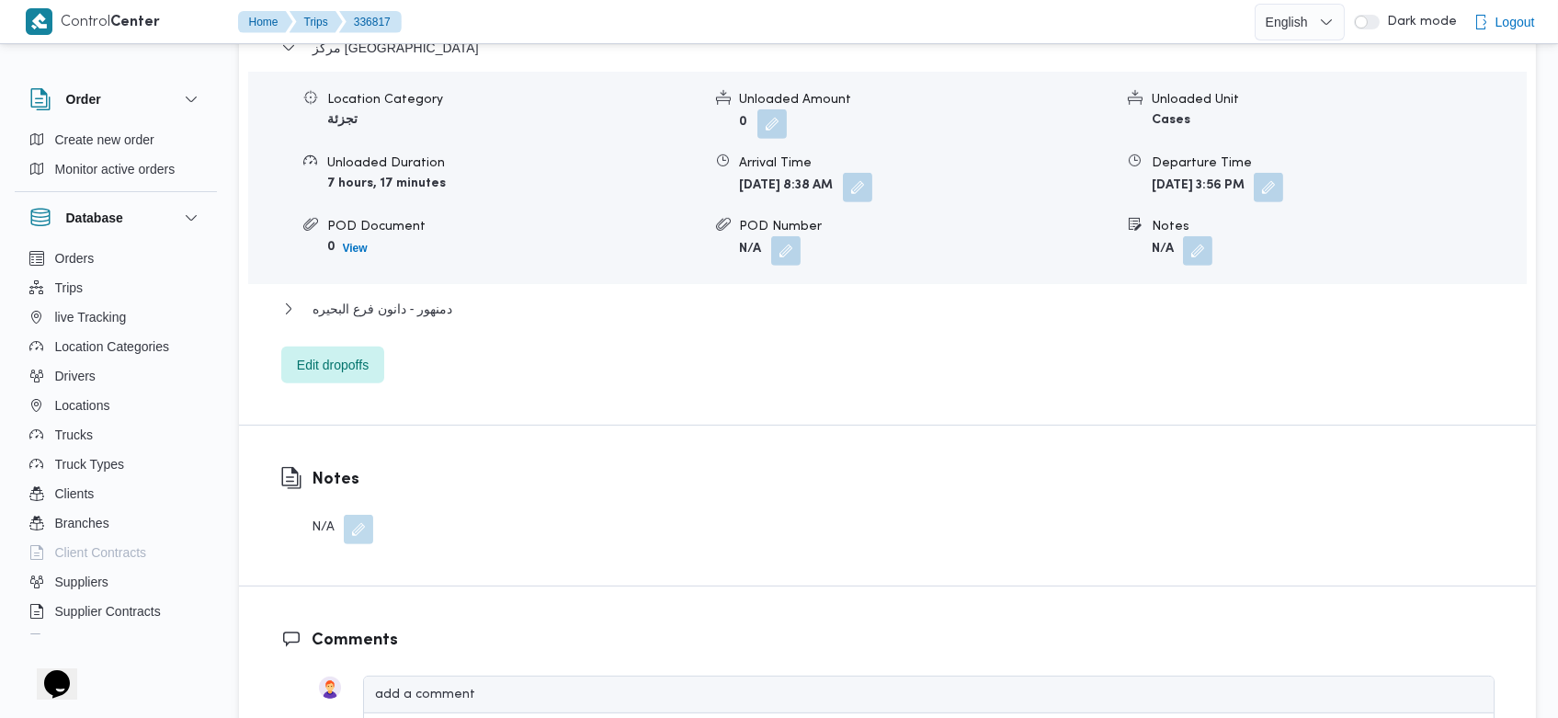
scroll to position [2717, 0]
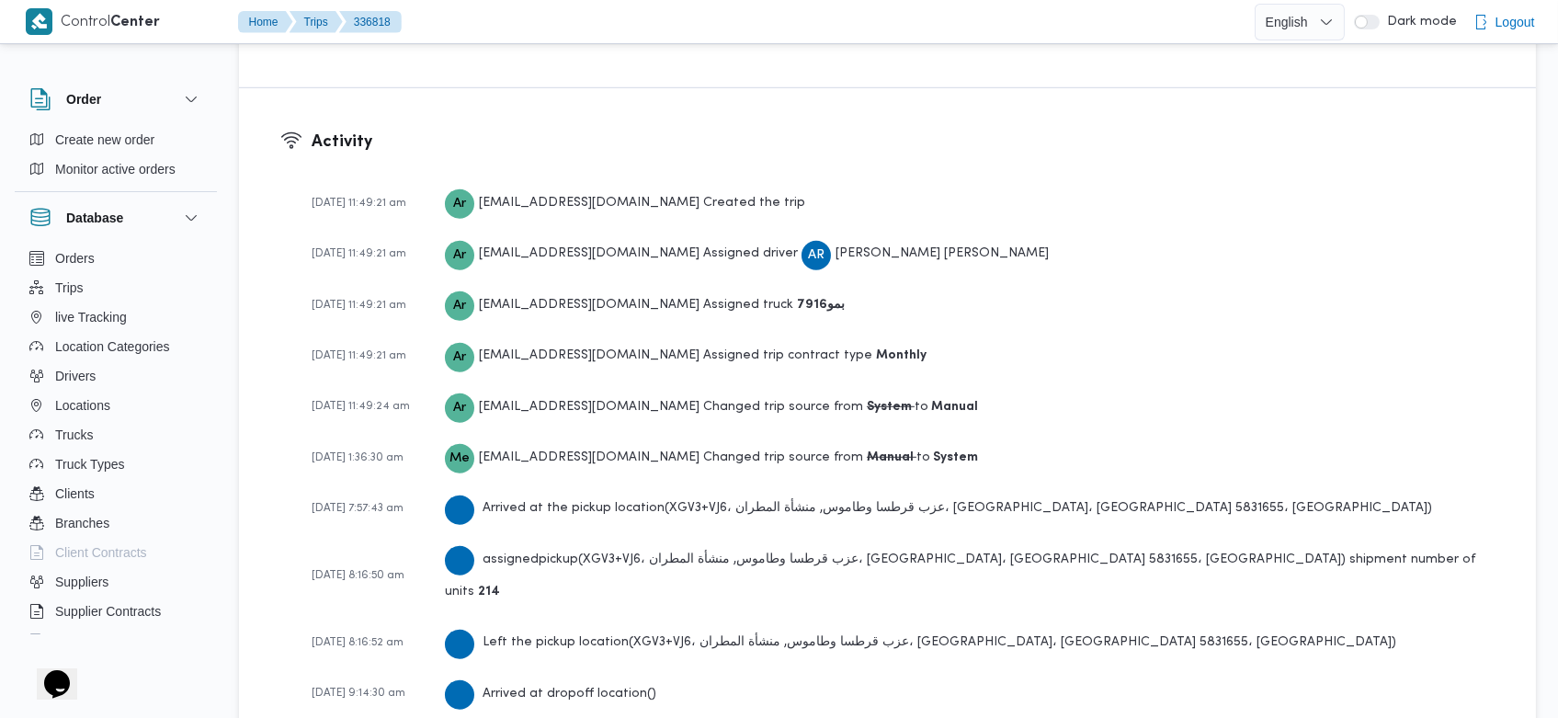
scroll to position [2821, 0]
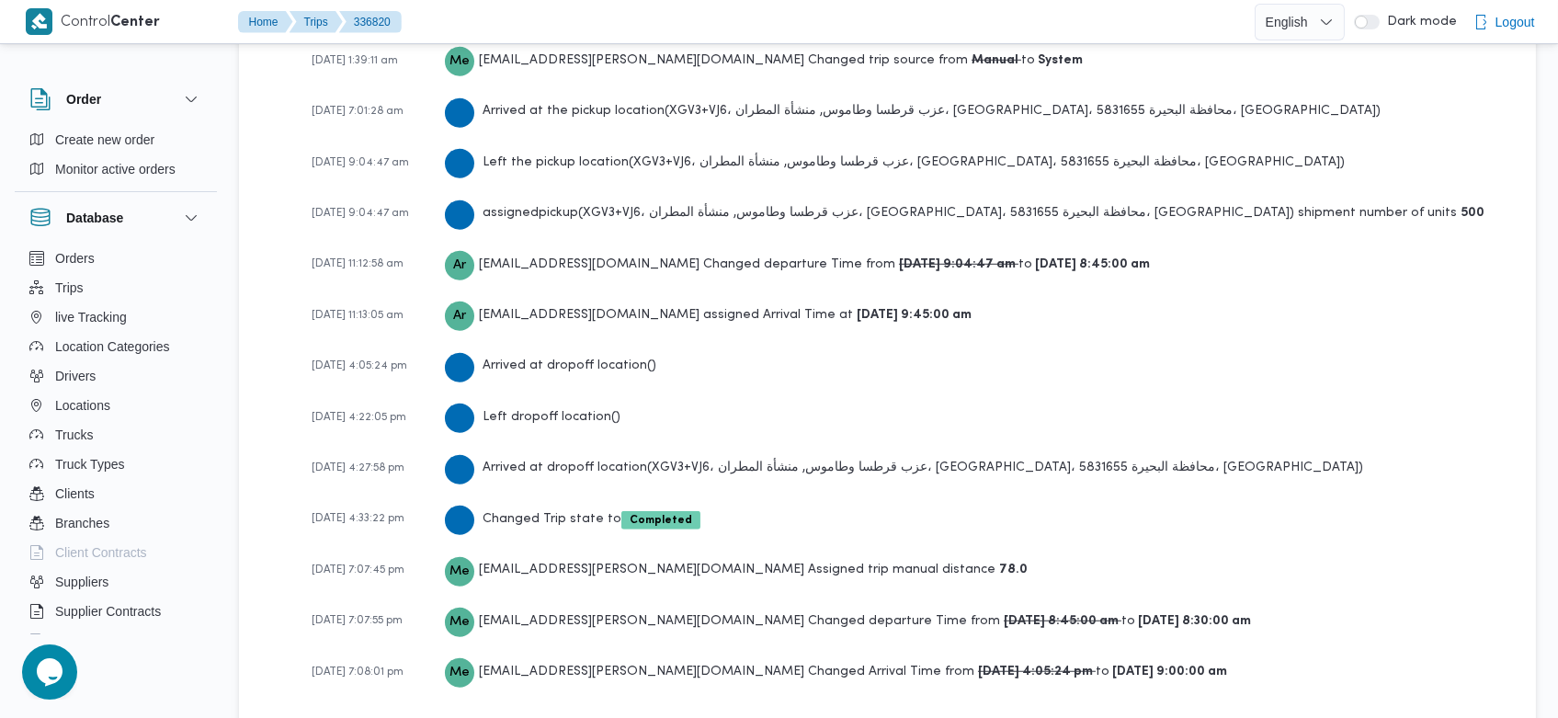
scroll to position [2924, 0]
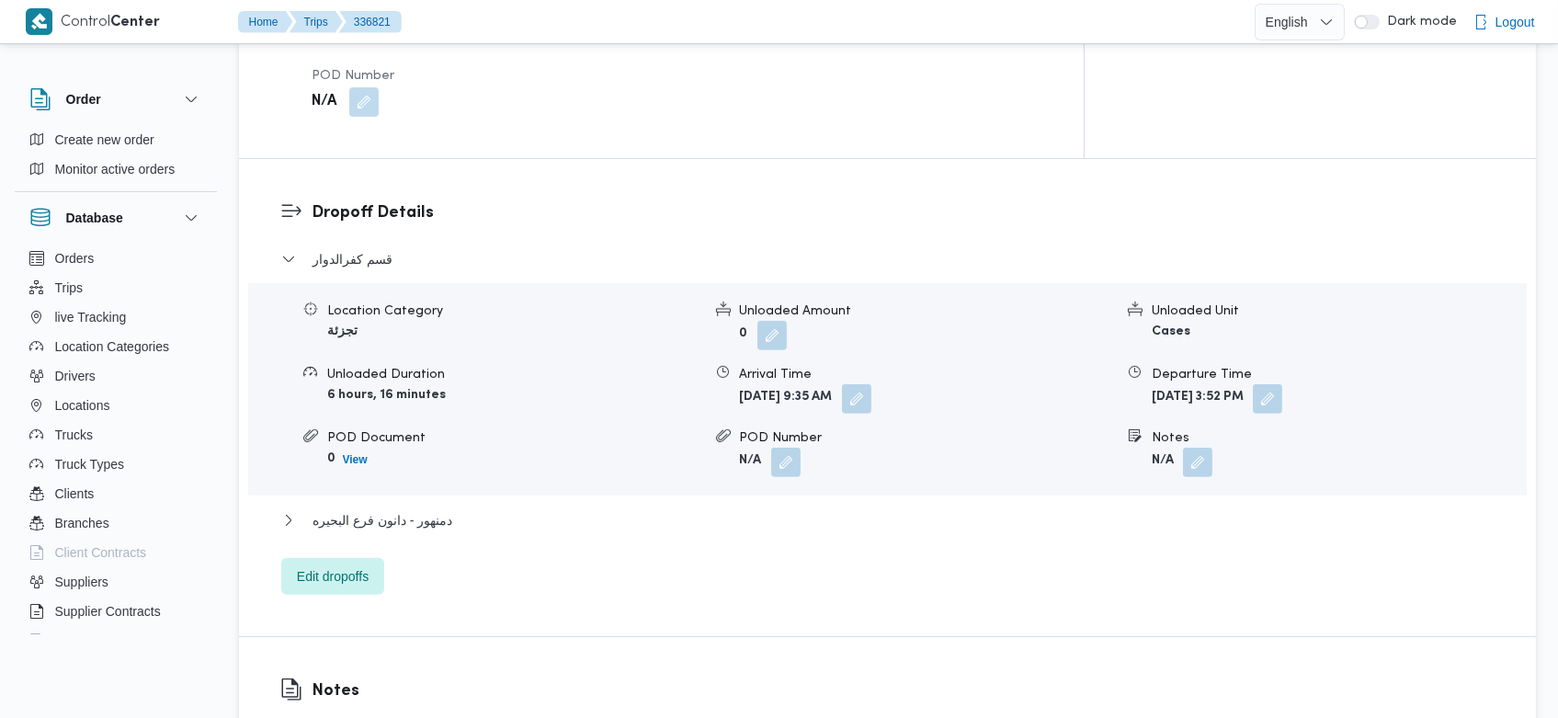
scroll to position [2768, 0]
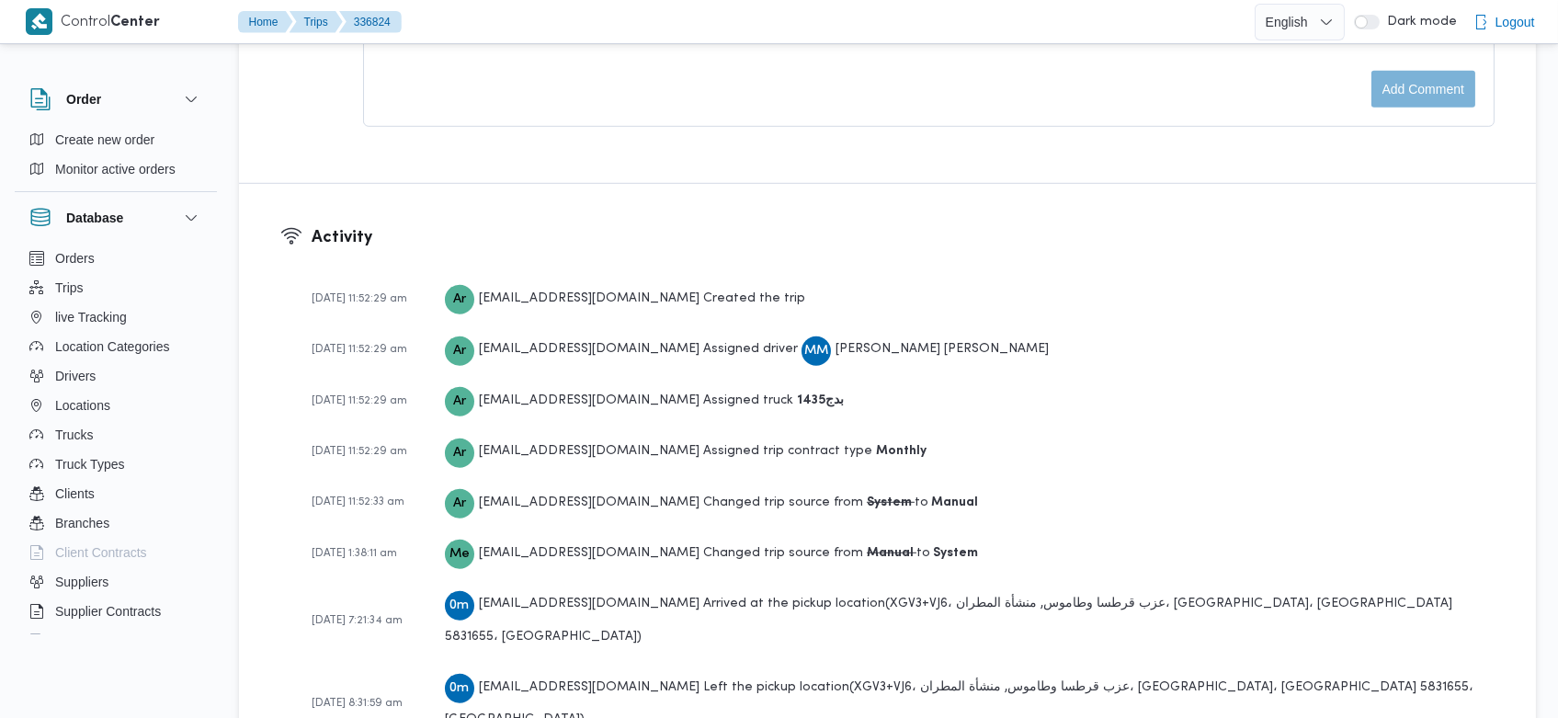
scroll to position [2717, 0]
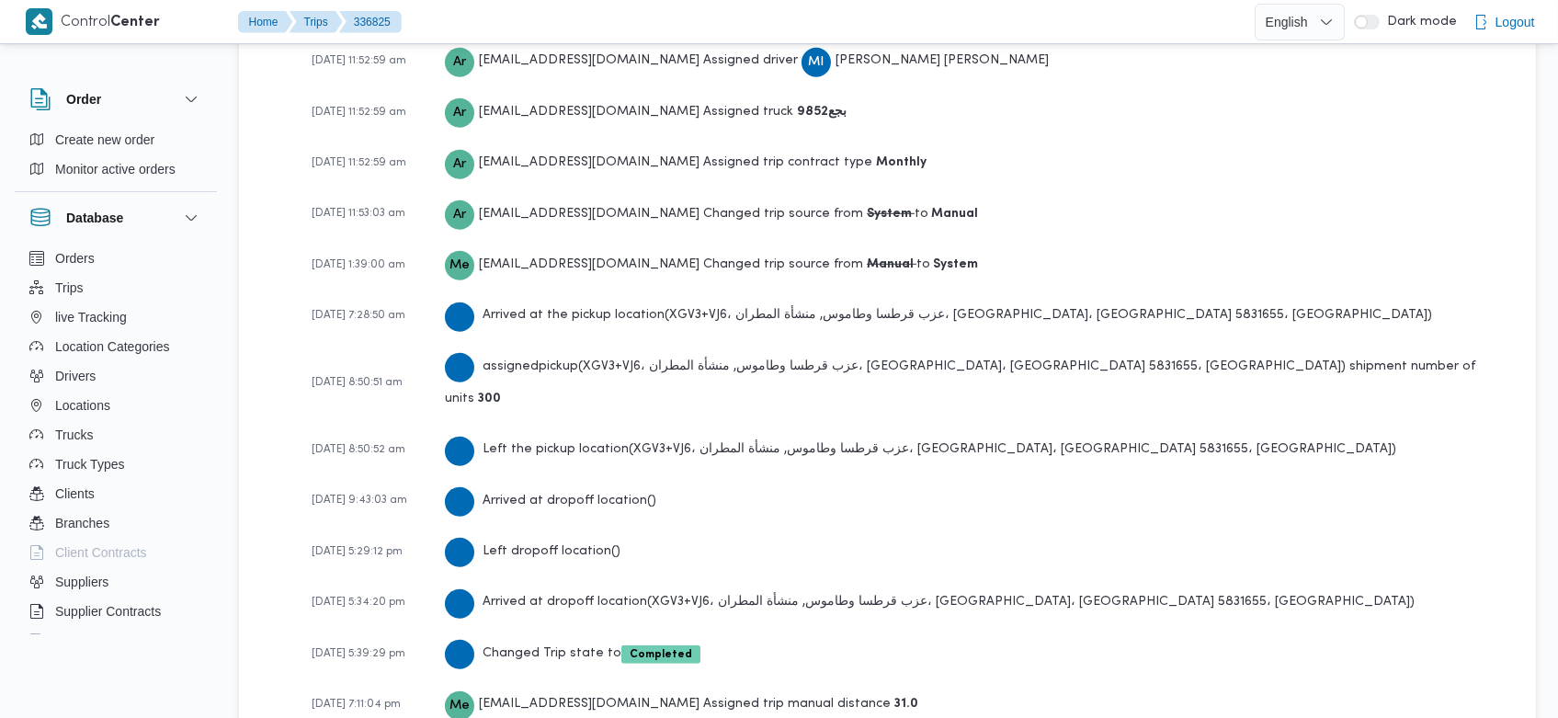
scroll to position [2746, 0]
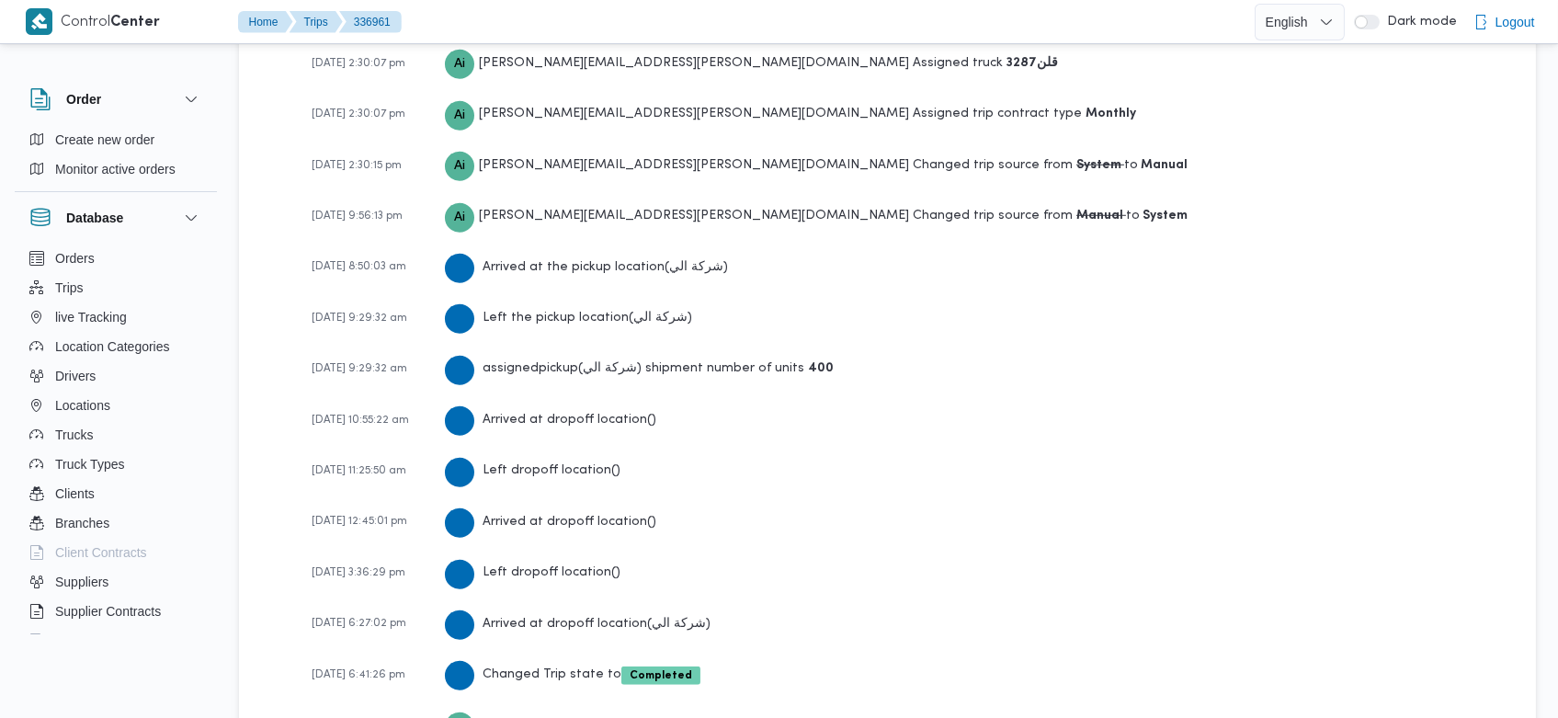
scroll to position [3040, 0]
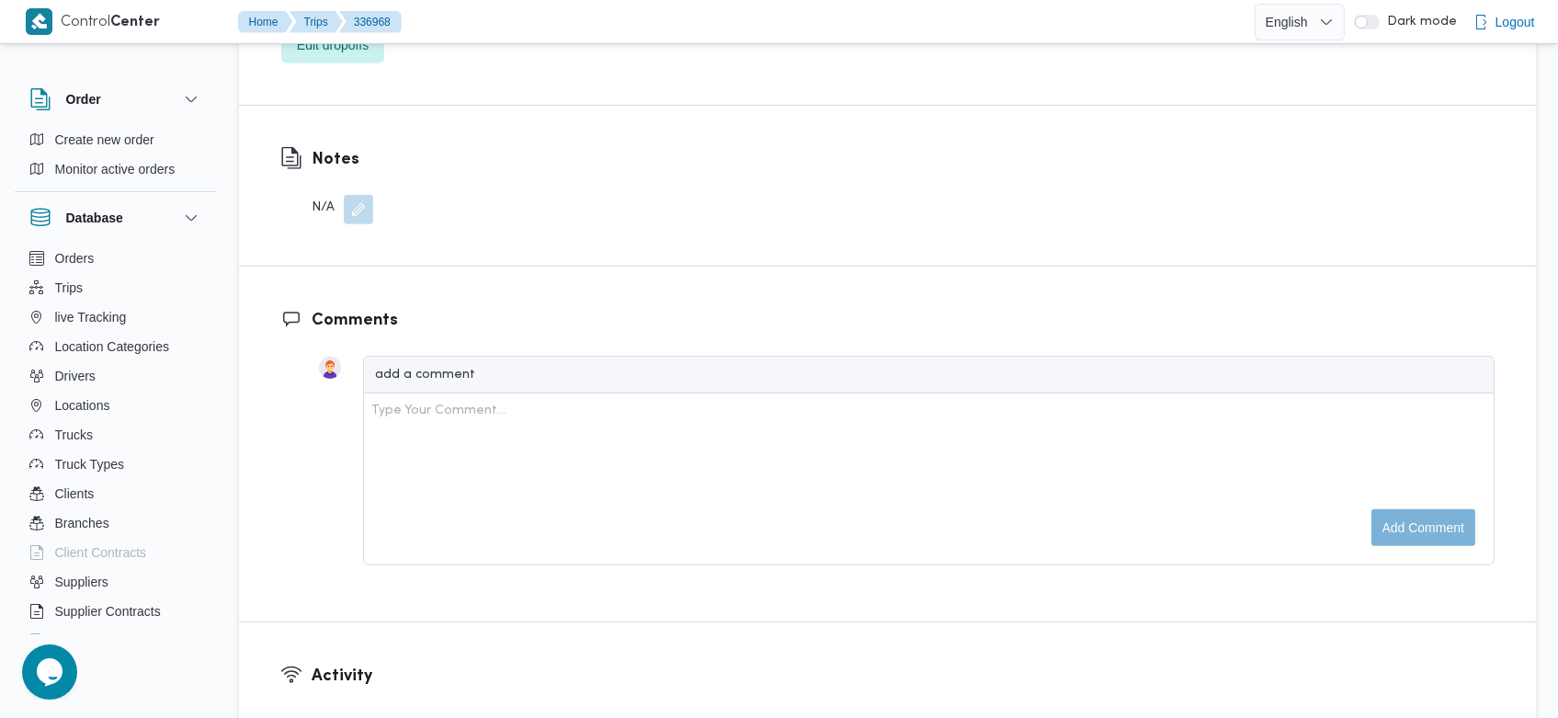
scroll to position [2679, 0]
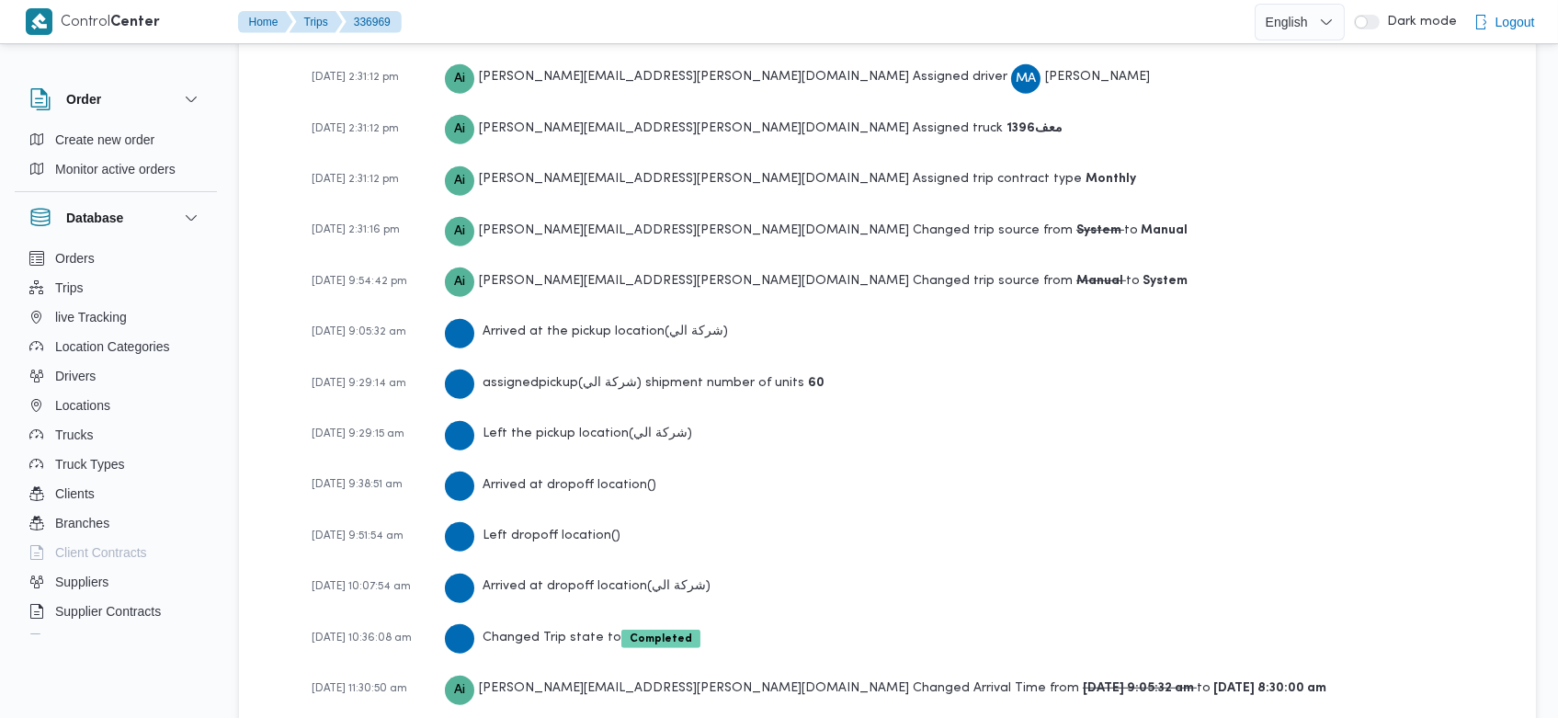
scroll to position [2835, 0]
